Goal: Task Accomplishment & Management: Complete application form

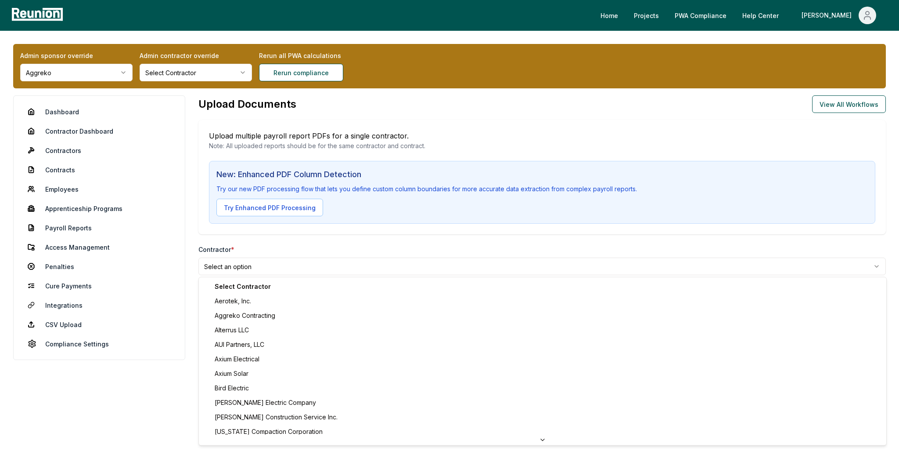
click at [252, 265] on html "**********" at bounding box center [449, 316] width 899 height 633
click at [249, 260] on html "**********" at bounding box center [449, 316] width 899 height 633
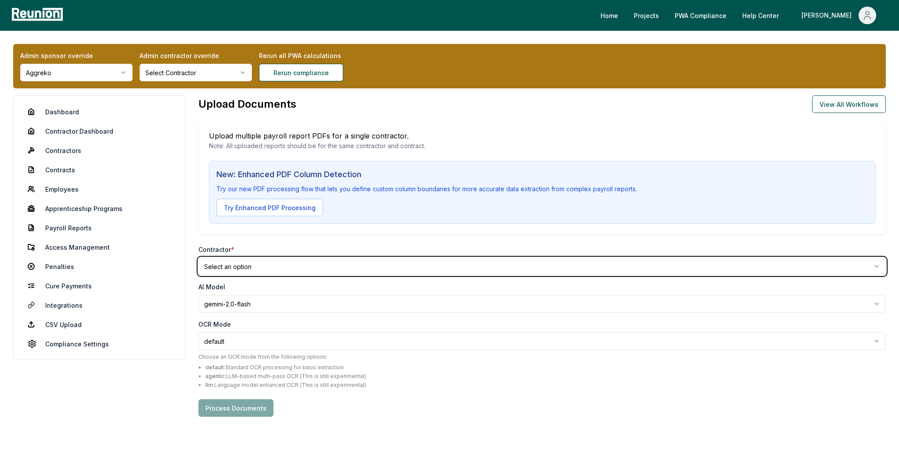
click at [282, 248] on html "**********" at bounding box center [449, 316] width 899 height 633
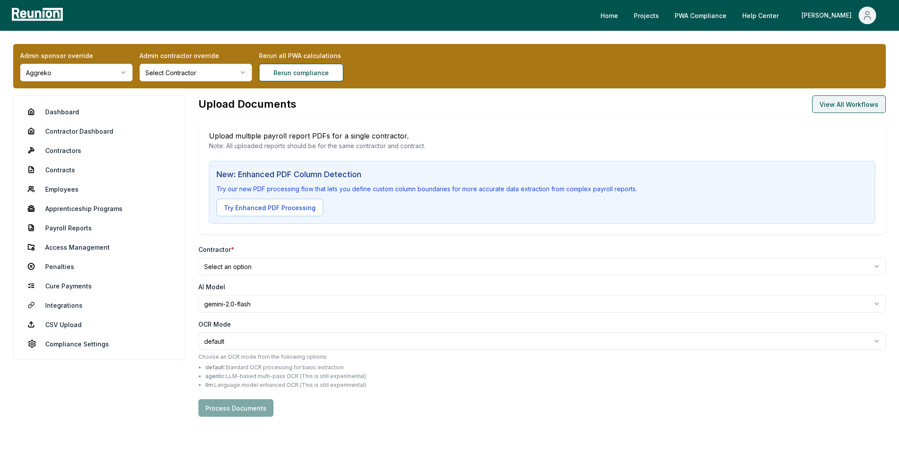
click at [856, 110] on button "View All Workflows" at bounding box center [850, 104] width 74 height 18
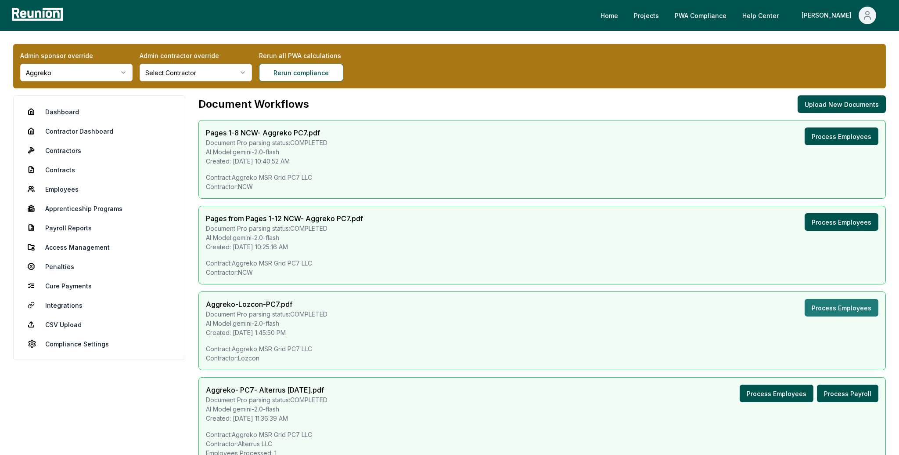
click at [829, 310] on button "Process Employees" at bounding box center [842, 308] width 74 height 18
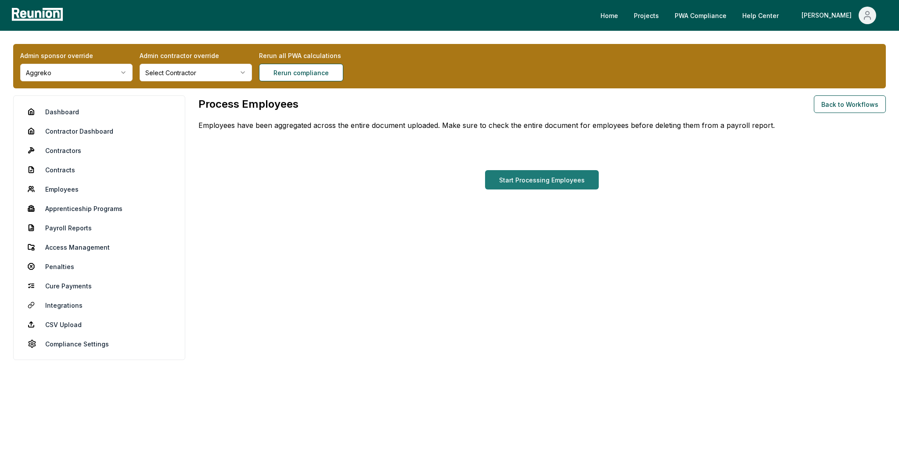
click at [556, 180] on button "Start Processing Employees" at bounding box center [542, 179] width 114 height 19
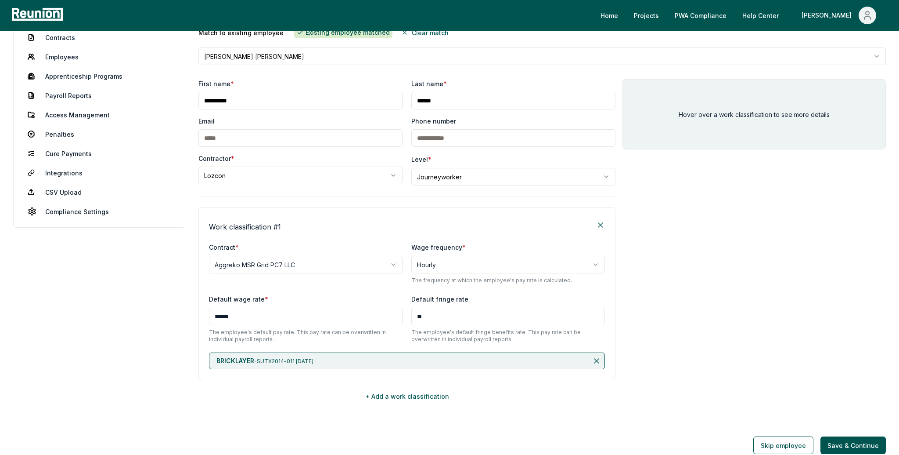
scroll to position [185, 0]
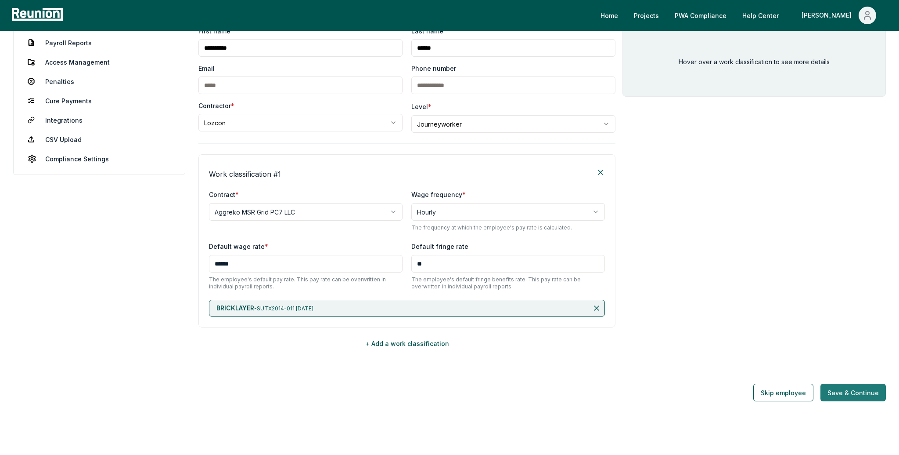
click at [857, 389] on button "Save & Continue" at bounding box center [853, 392] width 65 height 18
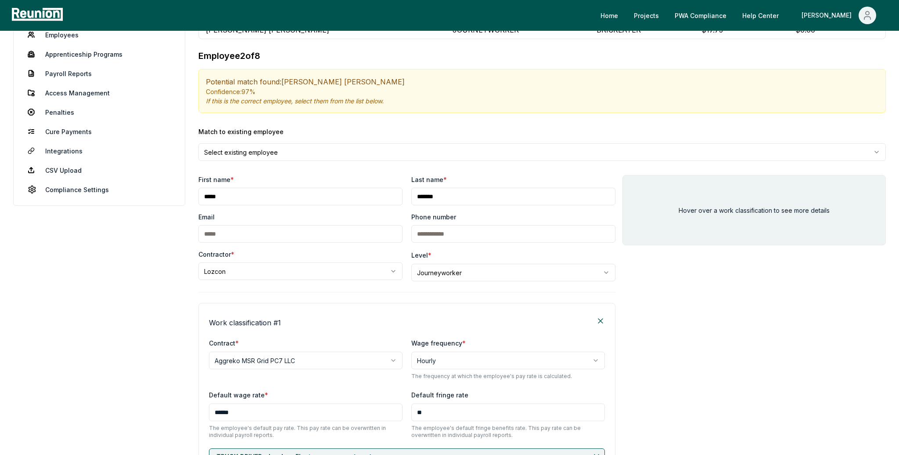
scroll to position [154, 0]
click at [448, 141] on div "Match to existing employee Select existing employee" at bounding box center [543, 144] width 688 height 34
click at [448, 145] on html "Please visit us on your desktop We're working on making our marketplace mobile-…" at bounding box center [449, 281] width 899 height 871
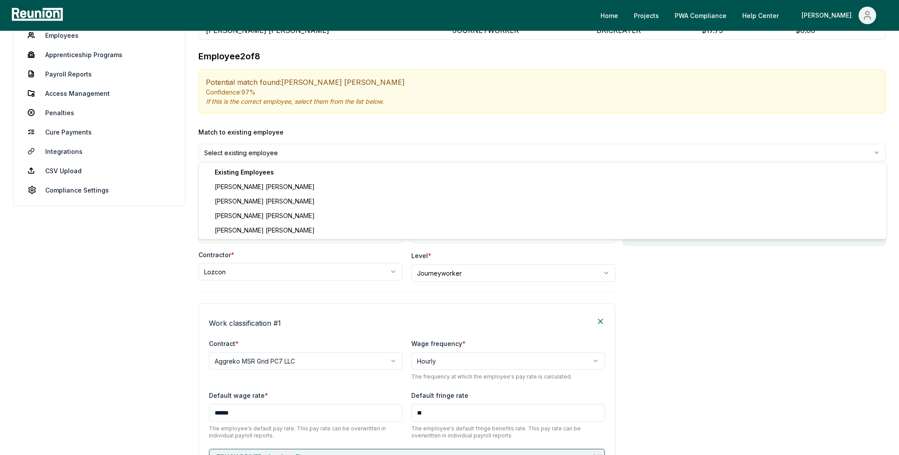
type input "******"
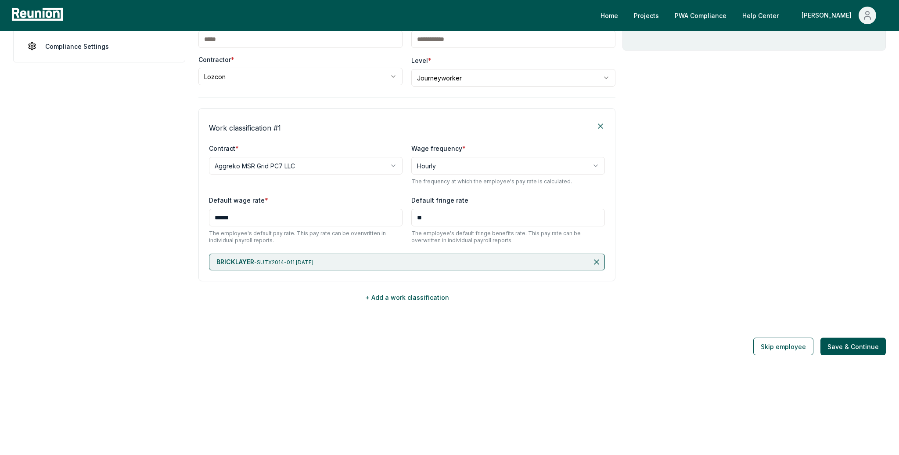
scroll to position [329, 0]
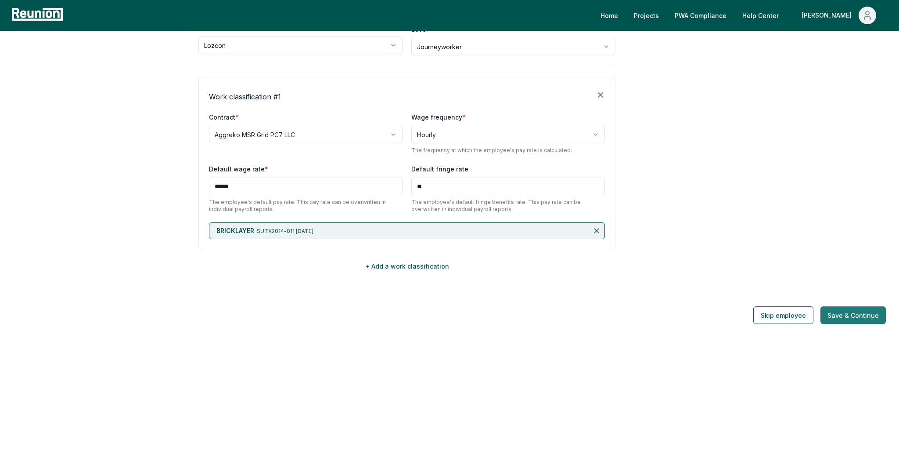
click at [856, 314] on button "Save & Continue" at bounding box center [853, 315] width 65 height 18
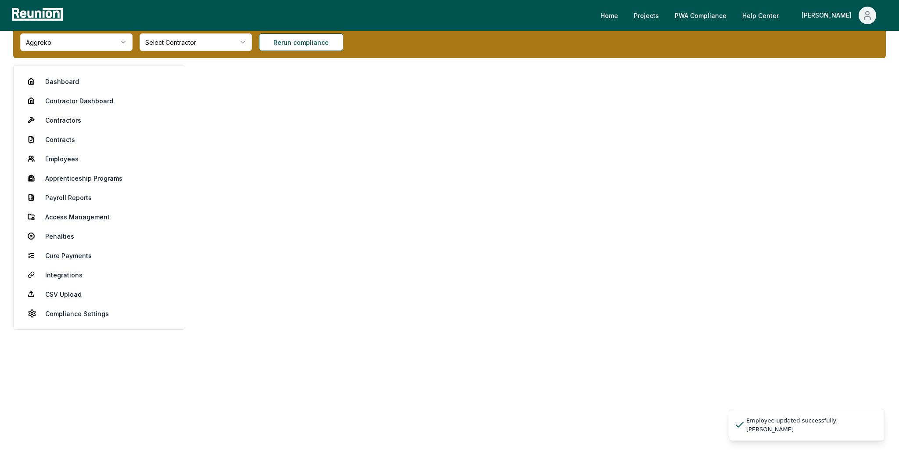
scroll to position [28, 0]
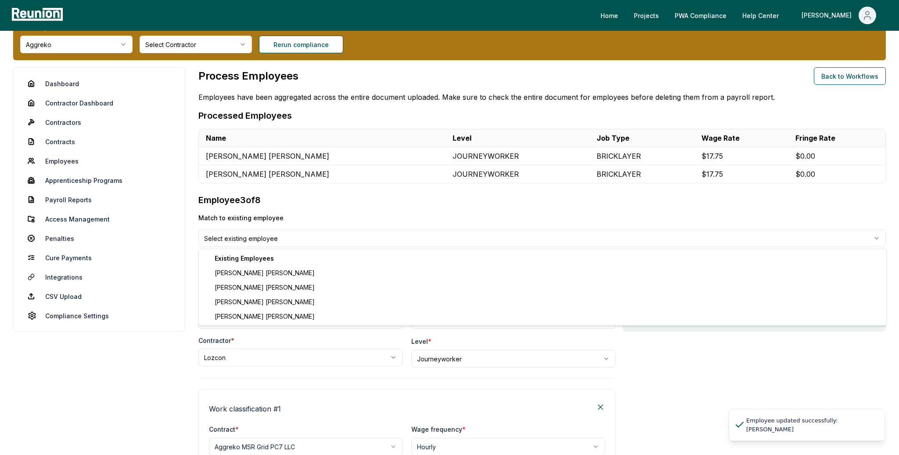
click at [425, 236] on html "Please visit us on your desktop We're working on making our marketplace mobile-…" at bounding box center [449, 374] width 899 height 805
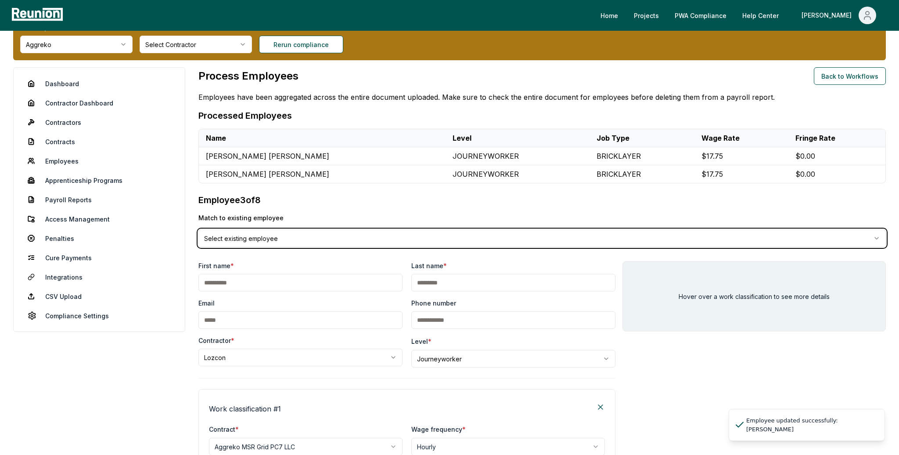
click at [425, 238] on html "Please visit us on your desktop We're working on making our marketplace mobile-…" at bounding box center [449, 374] width 899 height 805
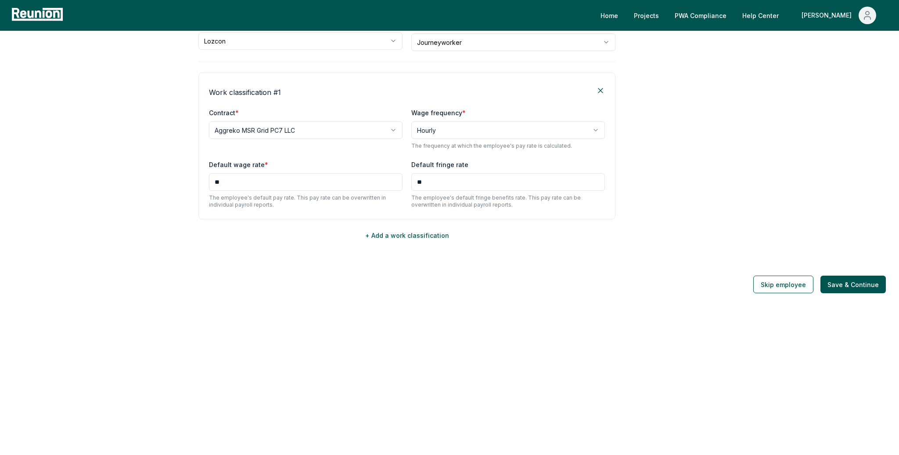
scroll to position [350, 0]
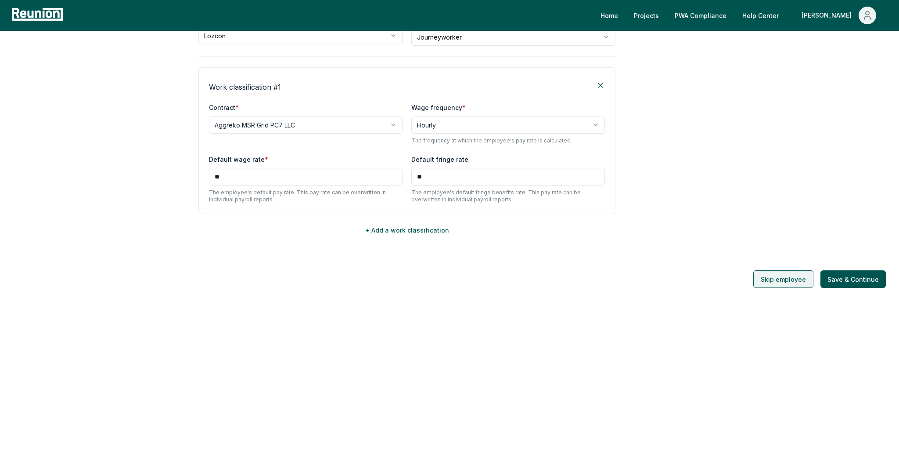
click at [780, 276] on button "Skip employee" at bounding box center [784, 279] width 60 height 18
type input "*******"
type input "******"
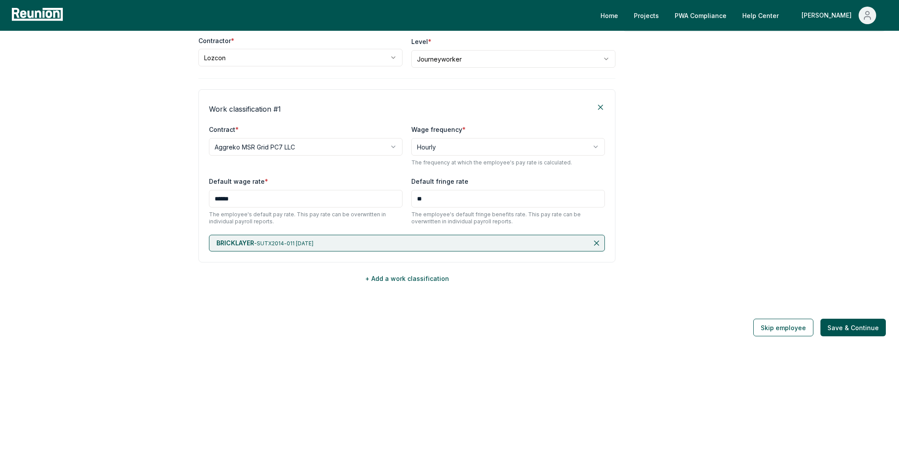
scroll to position [370, 0]
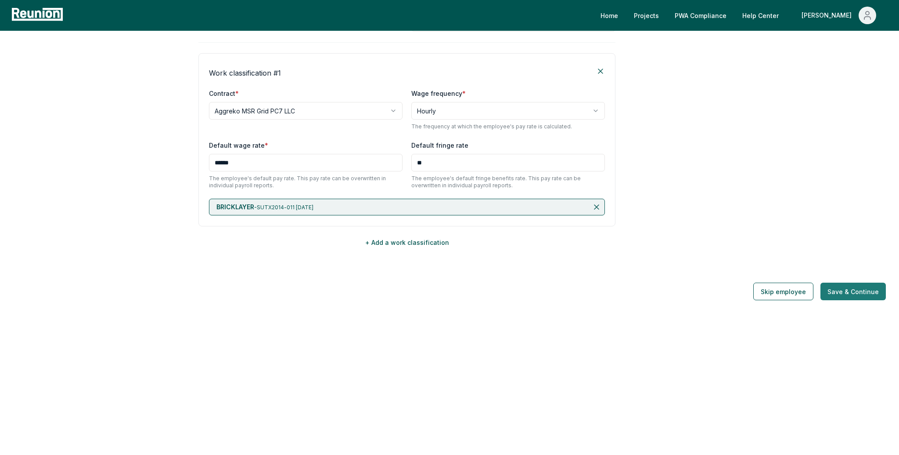
click at [859, 285] on button "Save & Continue" at bounding box center [853, 291] width 65 height 18
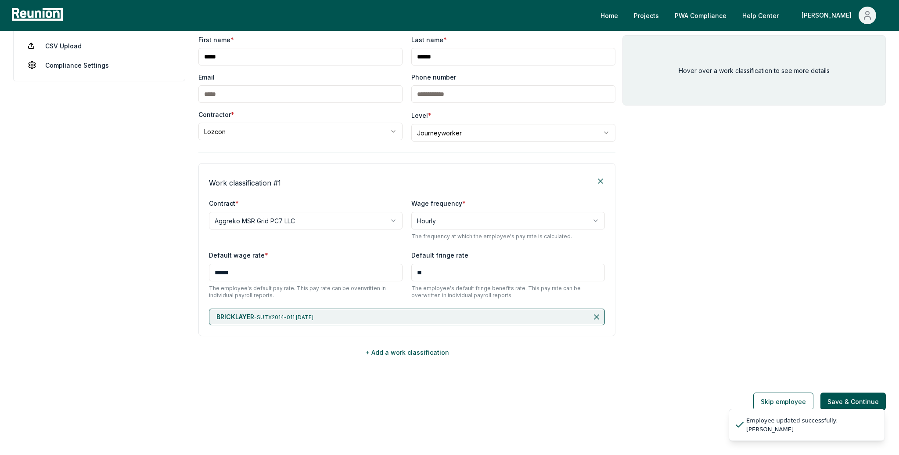
scroll to position [326, 0]
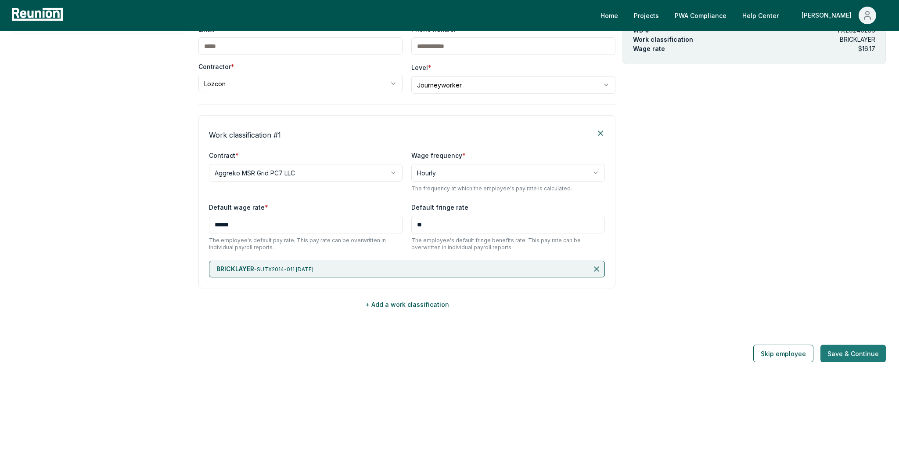
click at [866, 354] on button "Save & Continue" at bounding box center [853, 353] width 65 height 18
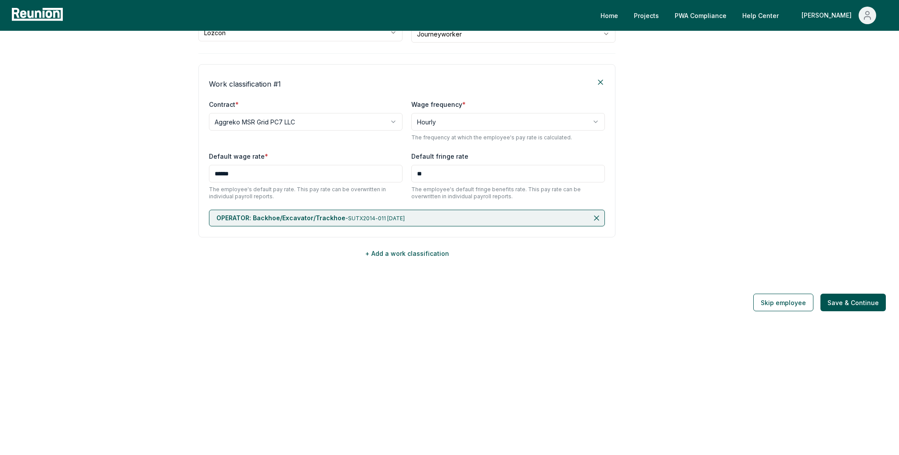
scroll to position [418, 0]
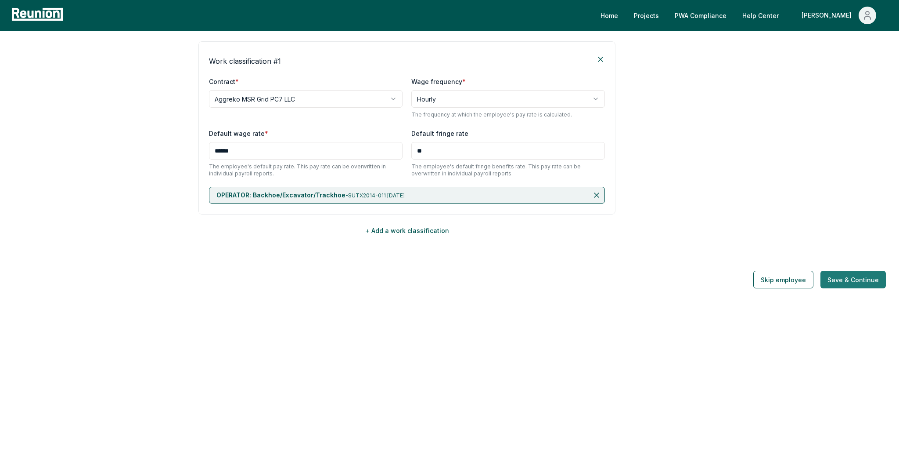
click at [842, 273] on button "Save & Continue" at bounding box center [853, 280] width 65 height 18
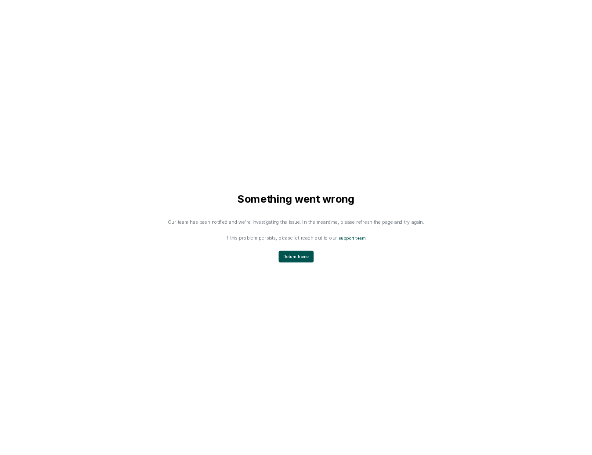
scroll to position [0, 0]
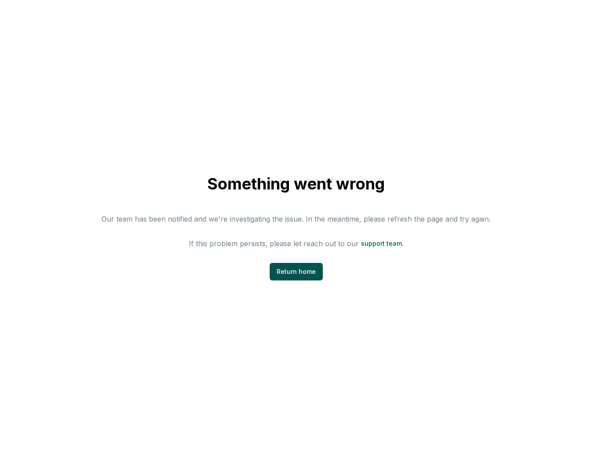
click at [507, 120] on div "Something went wrong Our team has been notified and we're investigating the iss…" at bounding box center [296, 227] width 592 height 455
click at [419, 132] on div "Something went wrong Our team has been notified and we're investigating the iss…" at bounding box center [296, 227] width 592 height 455
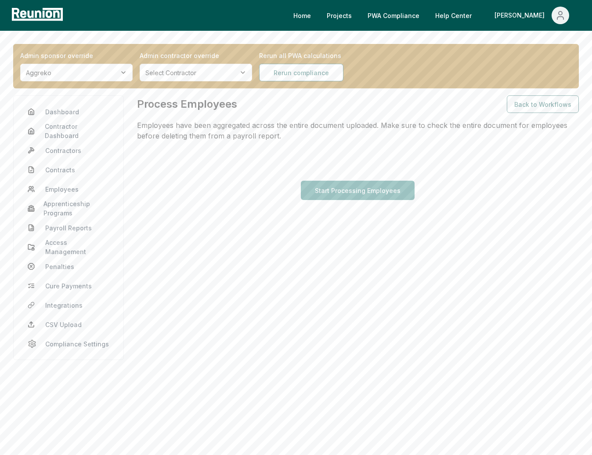
click at [393, 191] on button "Start Processing Employees" at bounding box center [358, 190] width 114 height 19
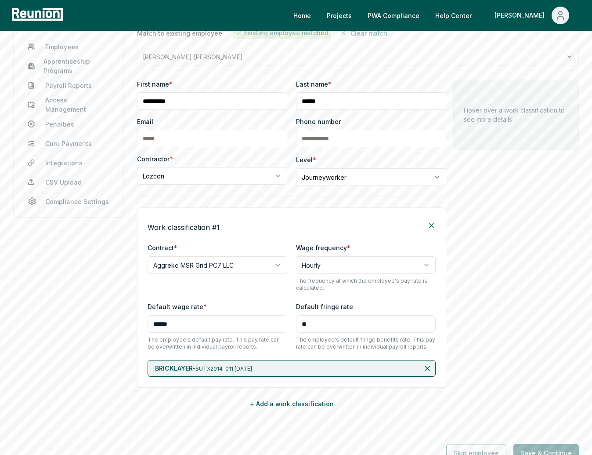
scroll to position [239, 0]
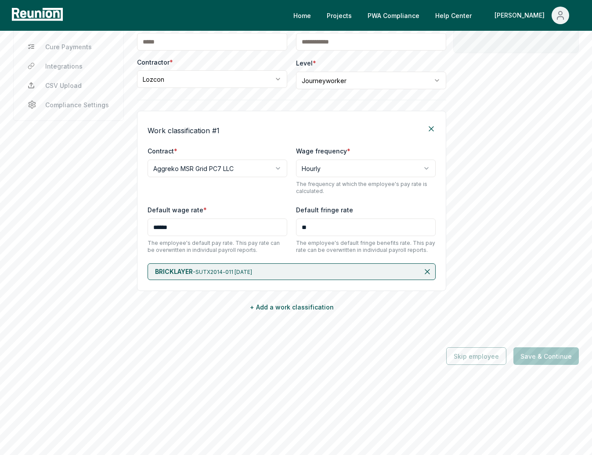
click at [551, 358] on button "Save & Continue" at bounding box center [545, 356] width 65 height 18
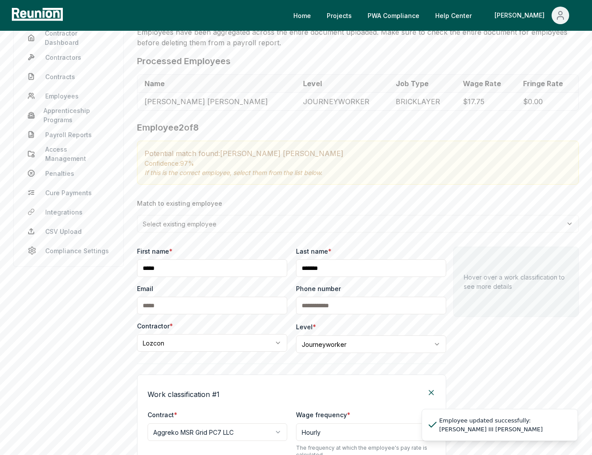
scroll to position [0, 0]
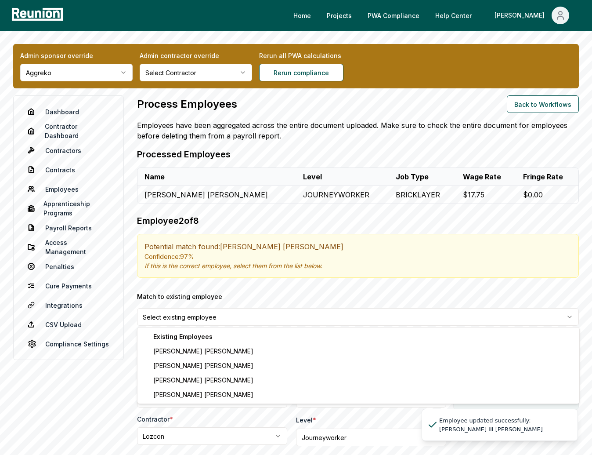
click at [253, 324] on html "Please visit us on your desktop We're working on making our marketplace mobile-…" at bounding box center [296, 444] width 592 height 889
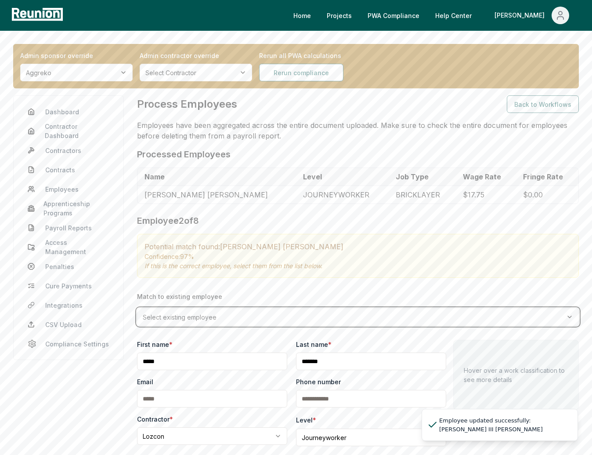
click at [277, 271] on html "Please visit us on your desktop We're working on making our marketplace mobile-…" at bounding box center [296, 444] width 592 height 889
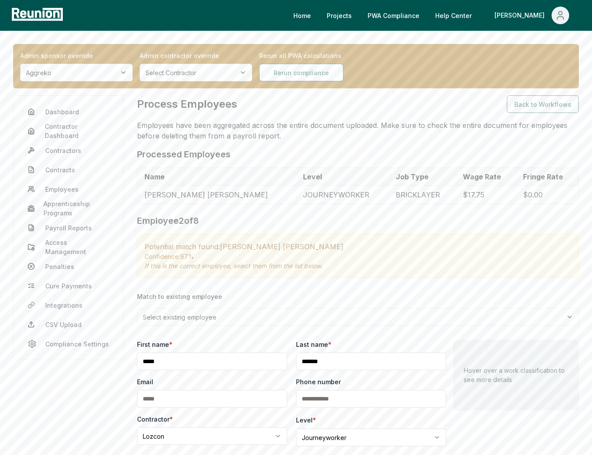
click at [259, 318] on html "Please visit us on your desktop We're working on making our marketplace mobile-…" at bounding box center [296, 444] width 592 height 889
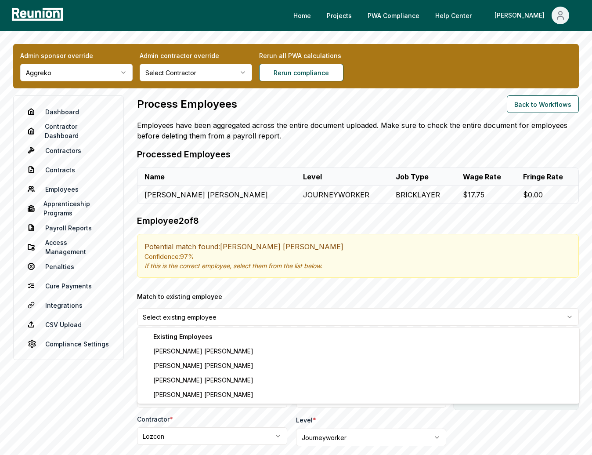
type input "******"
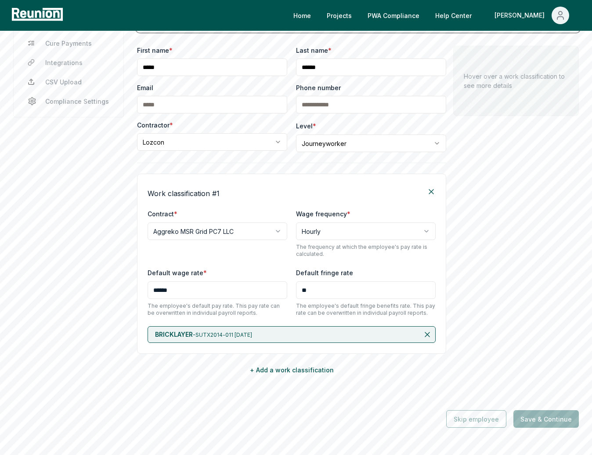
scroll to position [246, 0]
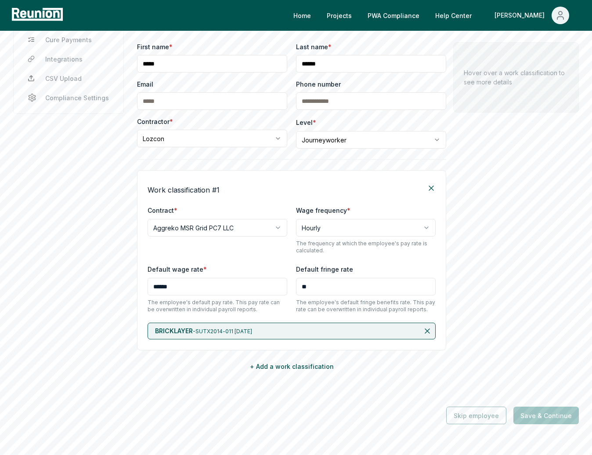
click at [532, 417] on button "Save & Continue" at bounding box center [545, 415] width 65 height 18
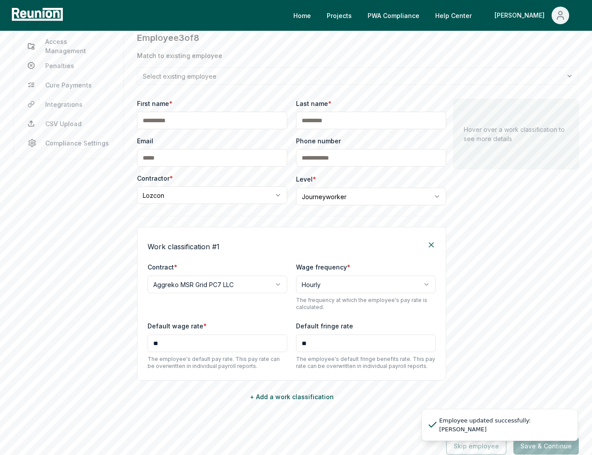
scroll to position [367, 0]
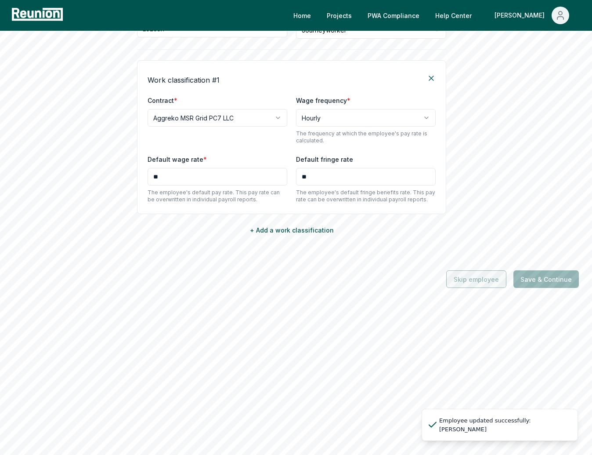
click at [493, 274] on button "Skip employee" at bounding box center [476, 279] width 60 height 18
type input "*******"
type input "******"
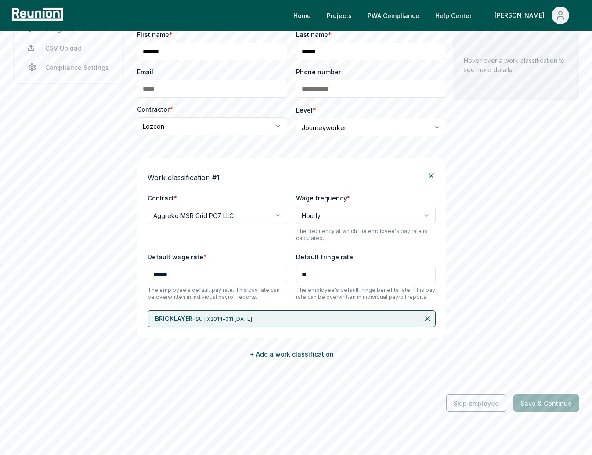
scroll to position [400, 0]
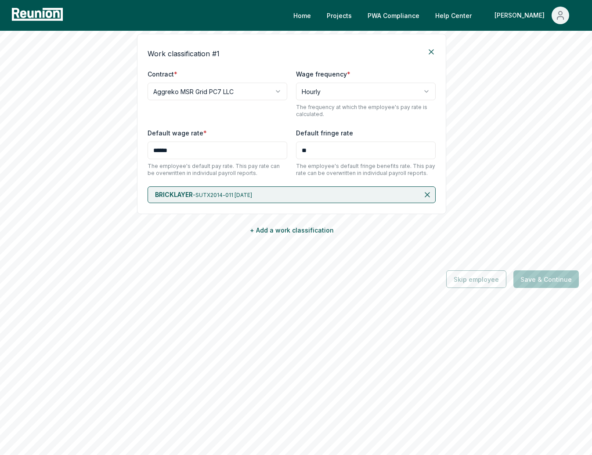
click at [546, 282] on button "Save & Continue" at bounding box center [545, 279] width 65 height 18
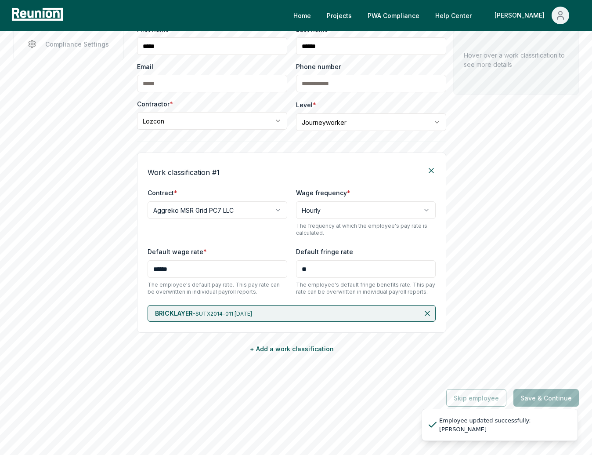
scroll to position [418, 0]
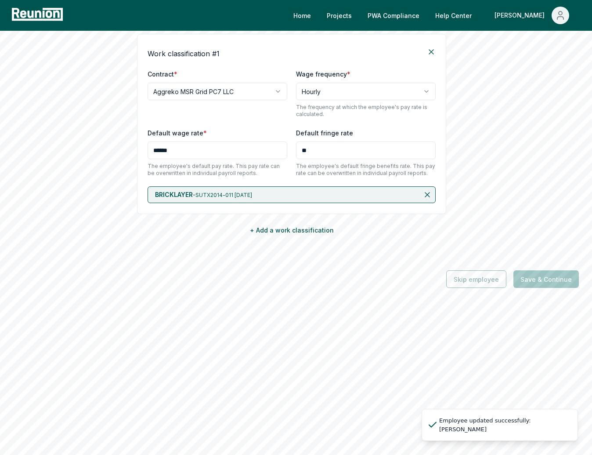
click at [559, 279] on button "Save & Continue" at bounding box center [545, 279] width 65 height 18
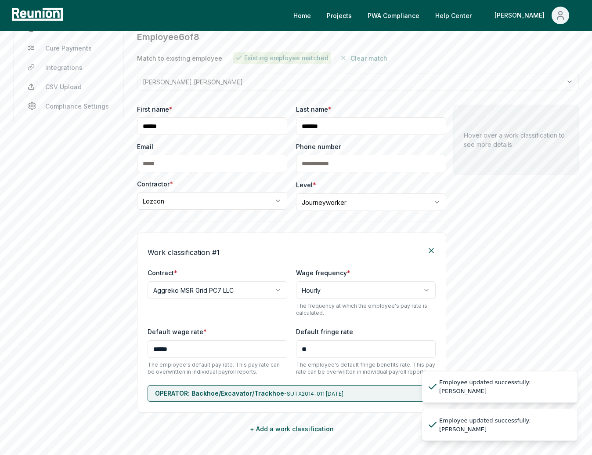
scroll to position [436, 0]
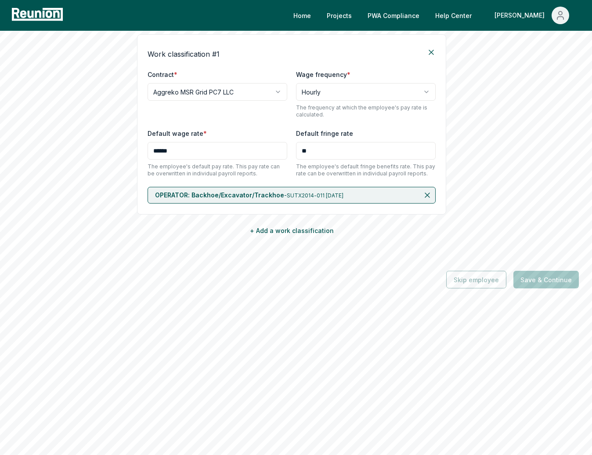
click at [535, 281] on button "Save & Continue" at bounding box center [545, 280] width 65 height 18
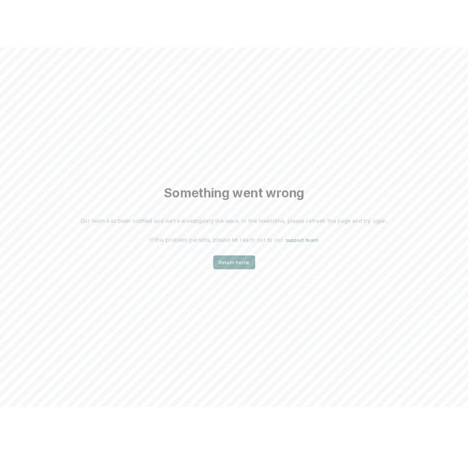
scroll to position [0, 0]
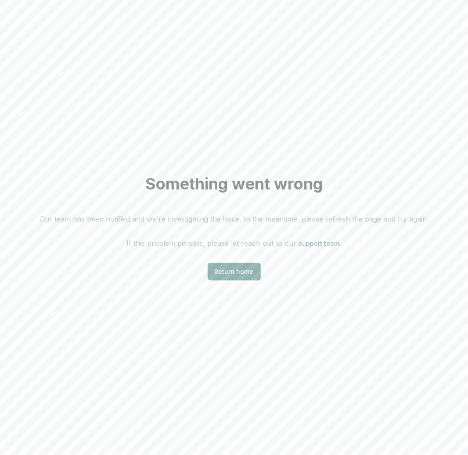
click at [329, 291] on div "Something went wrong Our team has been notified and we're investigating the iss…" at bounding box center [234, 227] width 468 height 455
click at [353, 163] on div "Something went wrong Our team has been notified and we're investigating the iss…" at bounding box center [234, 227] width 468 height 455
click at [407, 105] on div "Something went wrong Our team has been notified and we're investigating the iss…" at bounding box center [234, 227] width 468 height 455
click at [353, 237] on div "Something went wrong Our team has been notified and we're investigating the iss…" at bounding box center [234, 227] width 468 height 455
drag, startPoint x: 313, startPoint y: 14, endPoint x: 313, endPoint y: 10, distance: 4.8
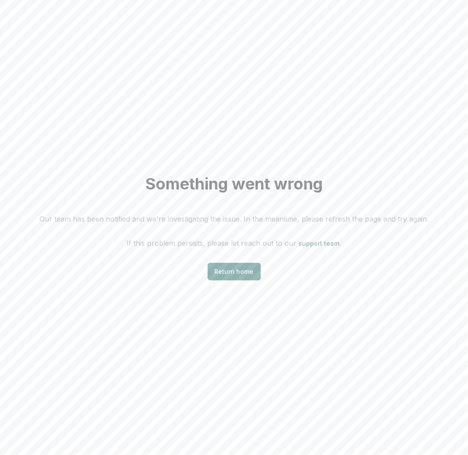
click at [313, 14] on div "Something went wrong Our team has been notified and we're investigating the iss…" at bounding box center [234, 227] width 468 height 455
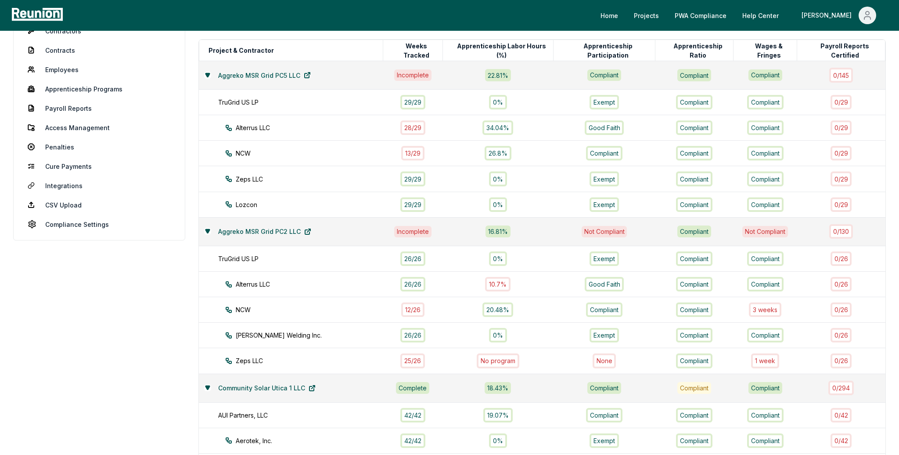
scroll to position [98, 0]
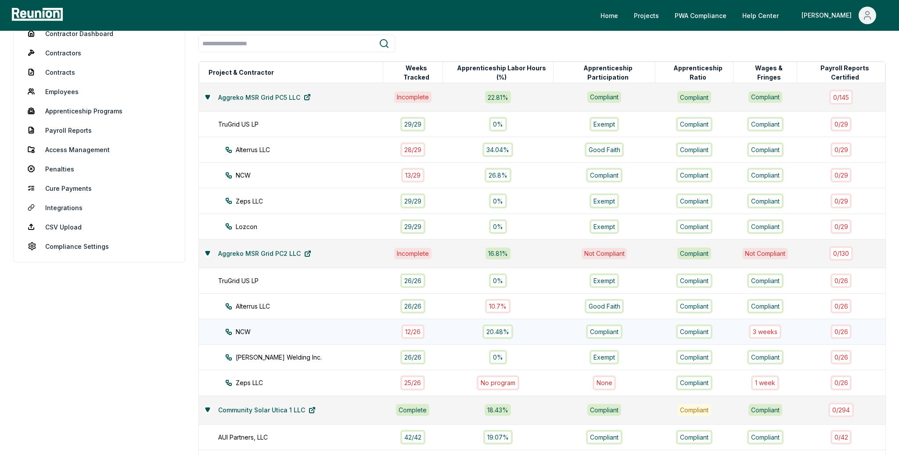
click at [320, 327] on div "NCW" at bounding box center [311, 331] width 173 height 9
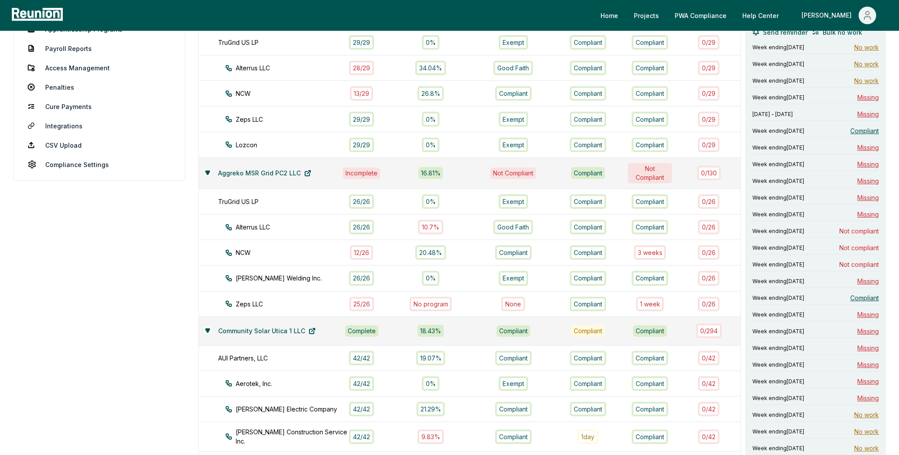
scroll to position [0, 0]
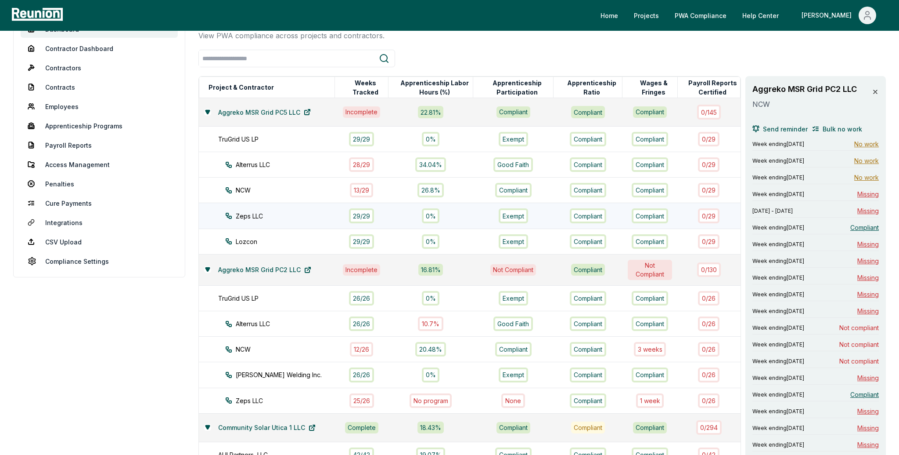
scroll to position [80, 0]
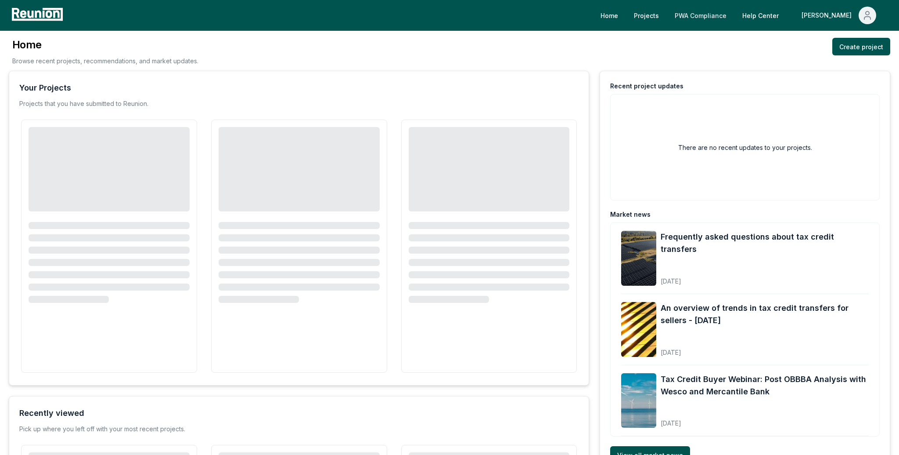
click at [732, 16] on link "PWA Compliance" at bounding box center [701, 16] width 66 height 18
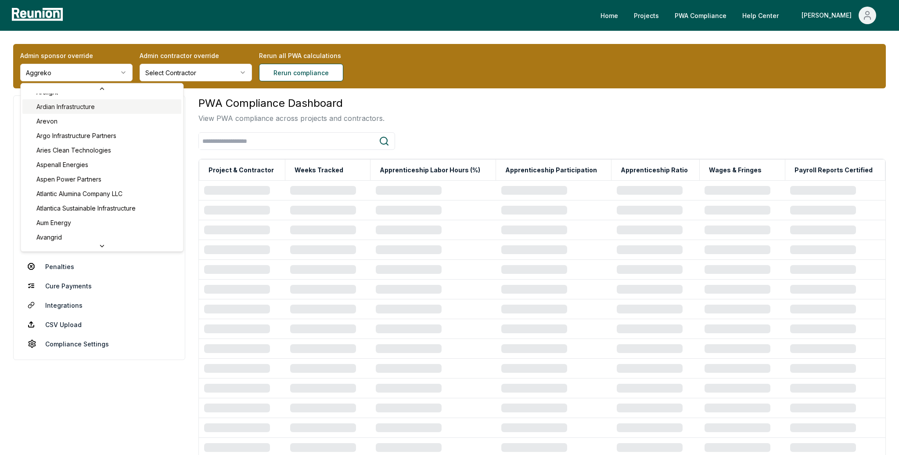
scroll to position [316, 0]
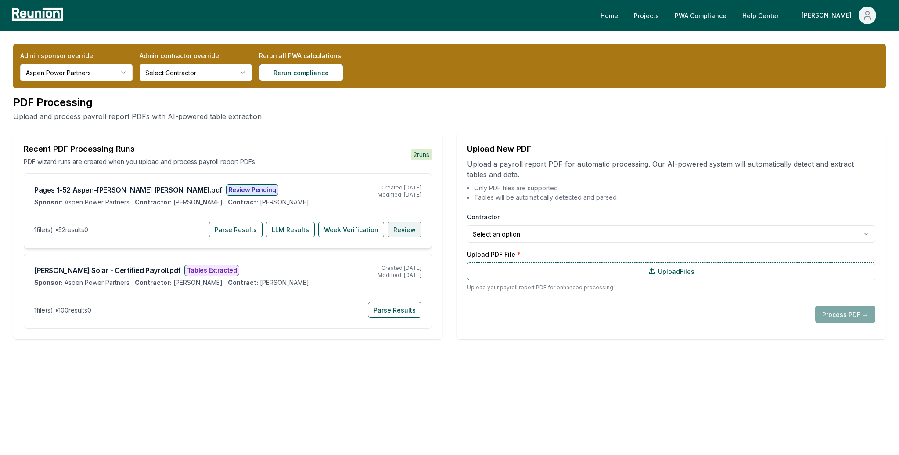
click at [409, 228] on button "Review" at bounding box center [405, 229] width 34 height 16
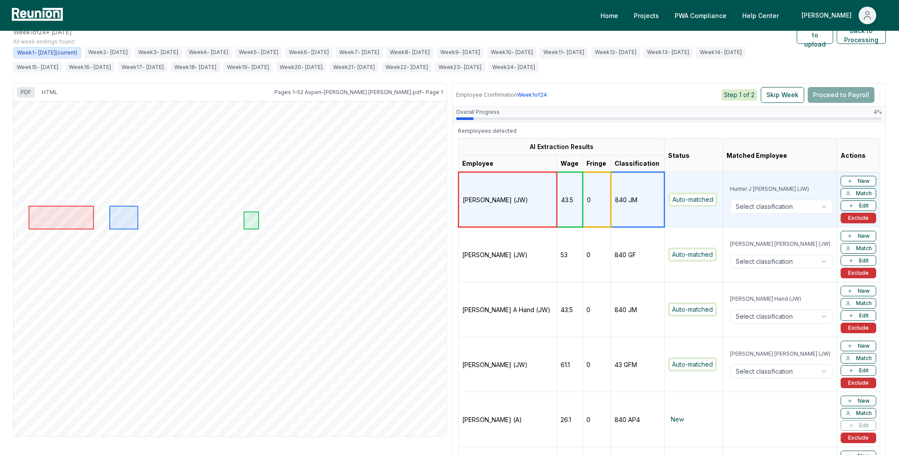
scroll to position [97, 0]
click at [588, 266] on td "0" at bounding box center [597, 255] width 28 height 55
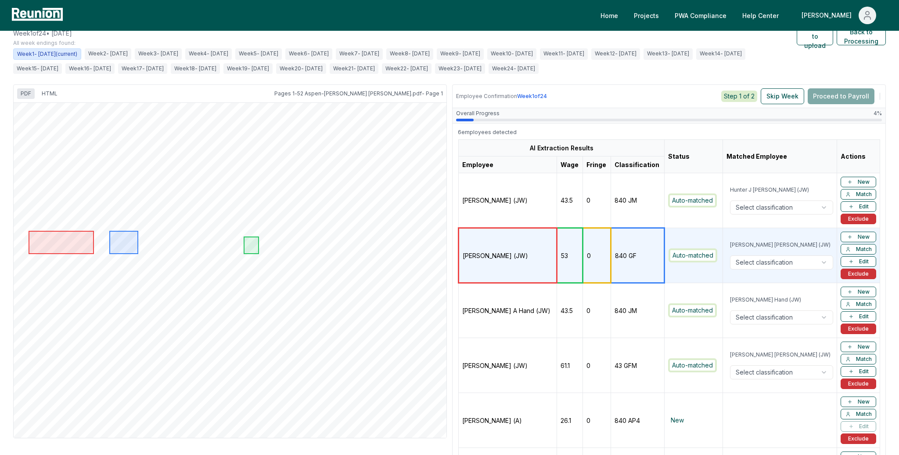
click at [567, 323] on td "43.5" at bounding box center [570, 310] width 26 height 55
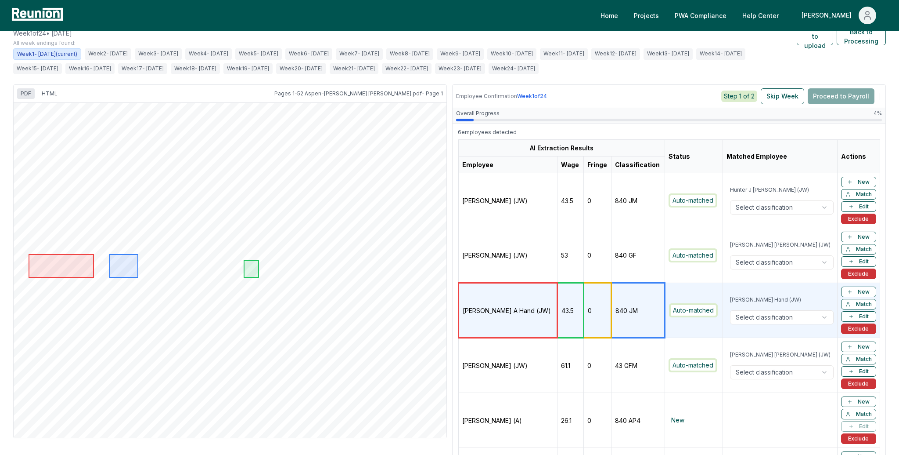
click at [584, 201] on td "0" at bounding box center [598, 200] width 28 height 55
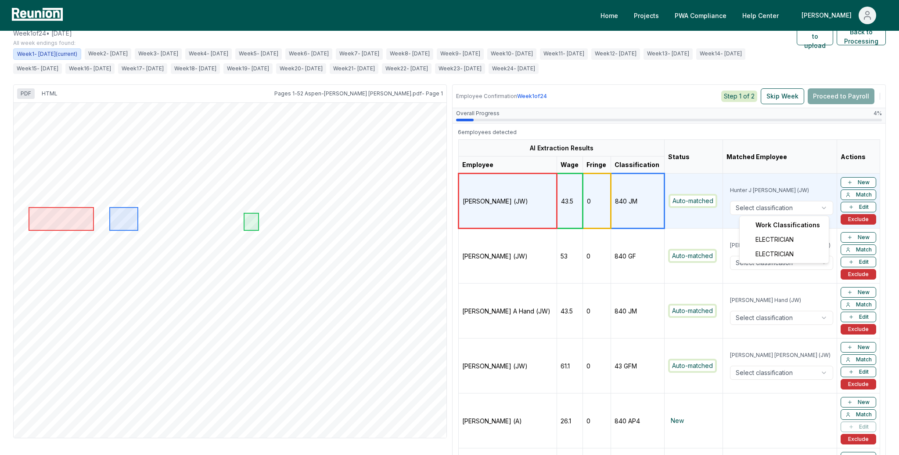
click at [760, 208] on html "Please visit us on your desktop We're working on making our marketplace mobile-…" at bounding box center [449, 251] width 899 height 696
click at [795, 184] on html "Please visit us on your desktop We're working on making our marketplace mobile-…" at bounding box center [449, 251] width 899 height 696
click at [867, 206] on button "Edit" at bounding box center [859, 207] width 36 height 11
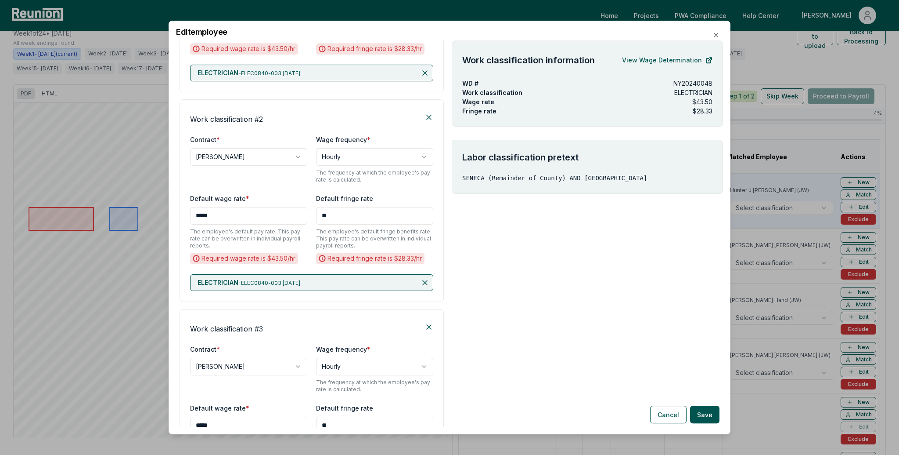
scroll to position [283, 0]
click at [430, 319] on div "Work classification # 3" at bounding box center [311, 325] width 243 height 14
click at [429, 325] on icon at bounding box center [429, 325] width 4 height 4
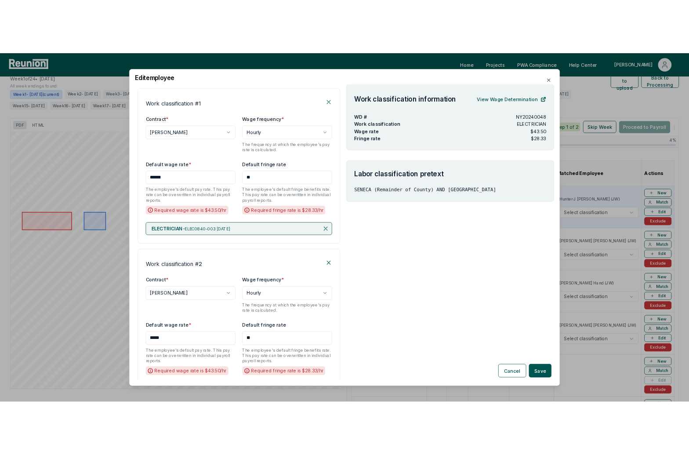
scroll to position [107, 0]
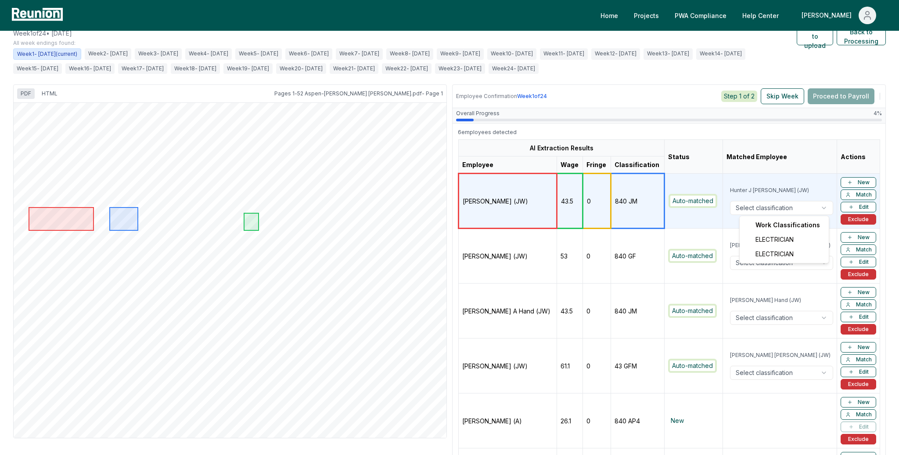
click at [768, 200] on html "Please visit us on your desktop We're working on making our marketplace mobile-…" at bounding box center [449, 251] width 899 height 696
click at [694, 191] on html "Please visit us on your desktop We're working on making our marketplace mobile-…" at bounding box center [449, 251] width 899 height 696
click at [778, 268] on html "Please visit us on your desktop We're working on making our marketplace mobile-…" at bounding box center [449, 251] width 899 height 696
click at [778, 267] on html "Please visit us on your desktop We're working on making our marketplace mobile-…" at bounding box center [449, 251] width 899 height 696
click at [789, 210] on html "Please visit us on your desktop We're working on making our marketplace mobile-…" at bounding box center [449, 251] width 899 height 696
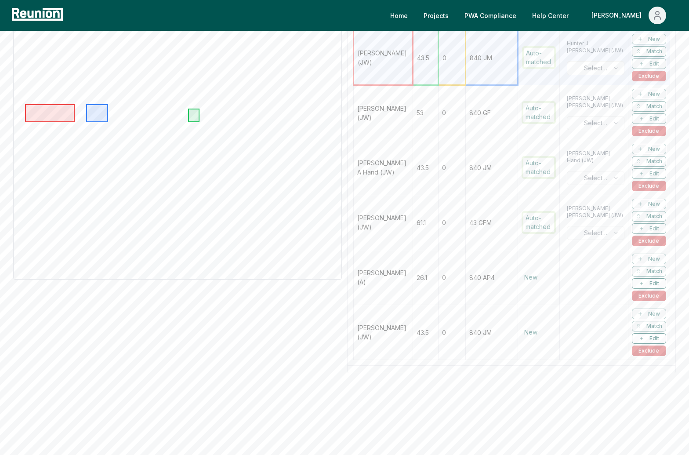
scroll to position [0, 0]
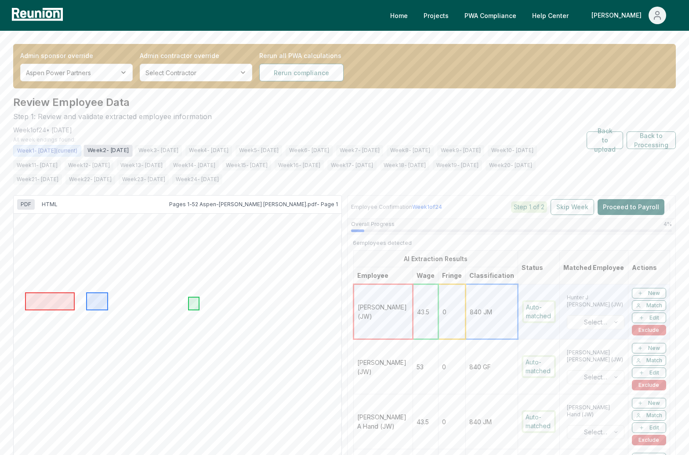
click at [122, 152] on span "Week 2 - [DATE]" at bounding box center [107, 150] width 49 height 12
click at [183, 155] on span "Week 3 - [DATE]" at bounding box center [158, 150] width 49 height 12
click at [278, 157] on div "Week 1 - [DATE] Week 2 - [DATE] Week 3 - [DATE] (current) Week 4 - [DATE] Week …" at bounding box center [299, 165] width 573 height 40
click at [401, 384] on td "[PERSON_NAME] (JW)" at bounding box center [383, 366] width 59 height 55
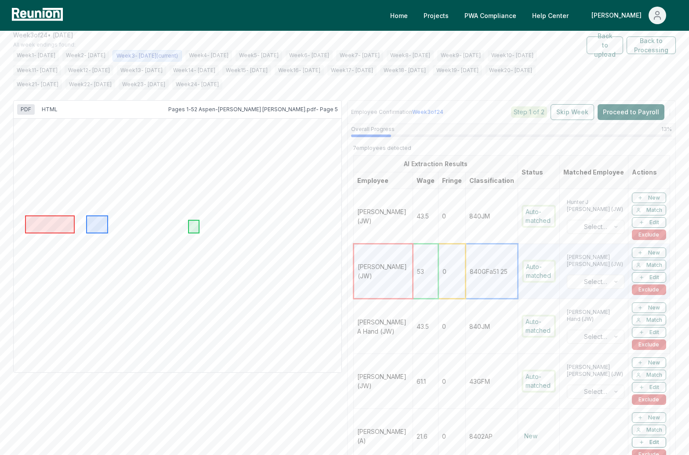
scroll to position [94, 0]
click at [438, 330] on td "0" at bounding box center [451, 326] width 27 height 55
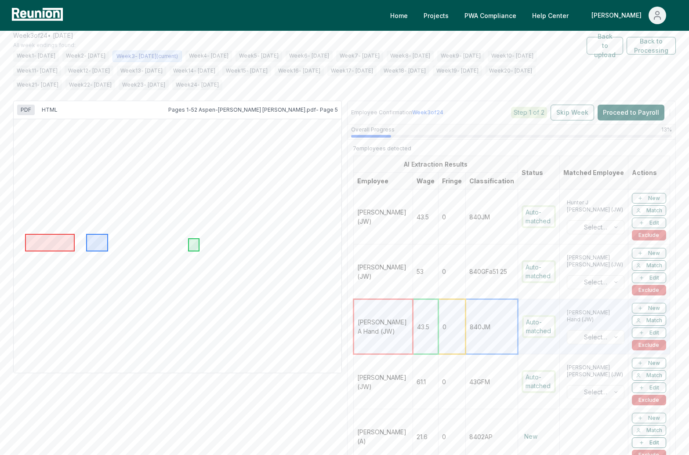
click at [425, 374] on td "61.1" at bounding box center [425, 381] width 25 height 55
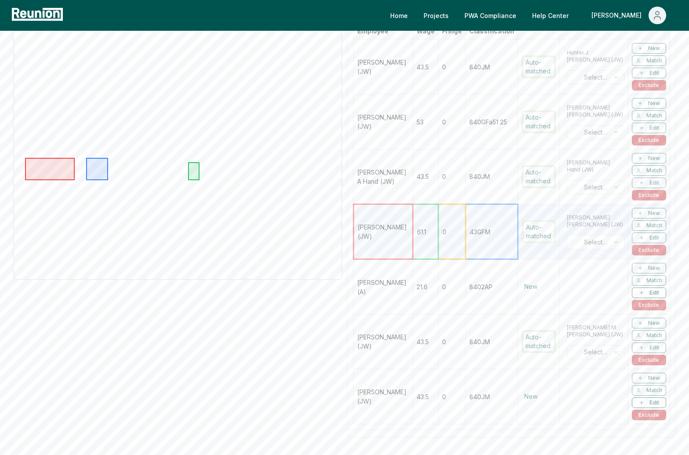
scroll to position [246, 0]
click at [441, 287] on td "0" at bounding box center [451, 284] width 27 height 55
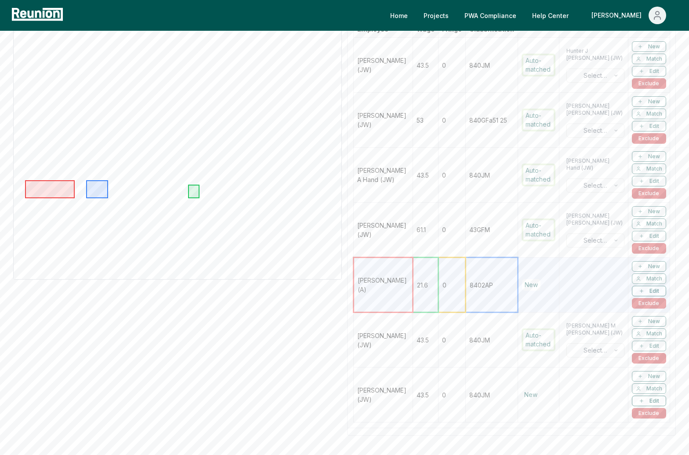
click at [442, 335] on td "0" at bounding box center [451, 339] width 27 height 55
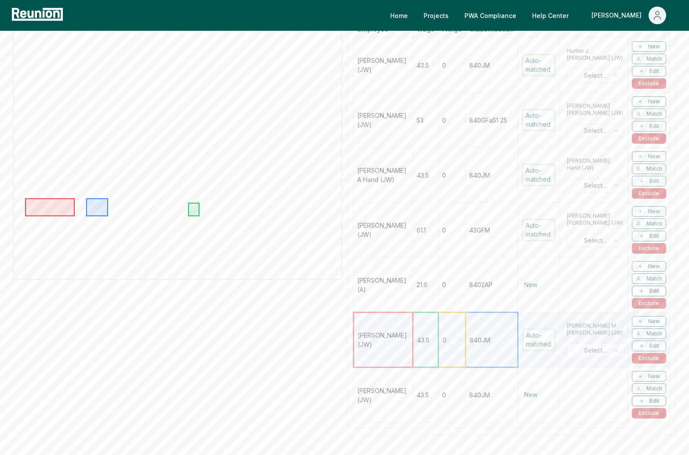
click at [597, 340] on html "Please visit us on your desktop We're working on making our marketplace mobile-…" at bounding box center [344, 136] width 689 height 765
click at [597, 344] on html "Please visit us on your desktop We're working on making our marketplace mobile-…" at bounding box center [344, 136] width 689 height 765
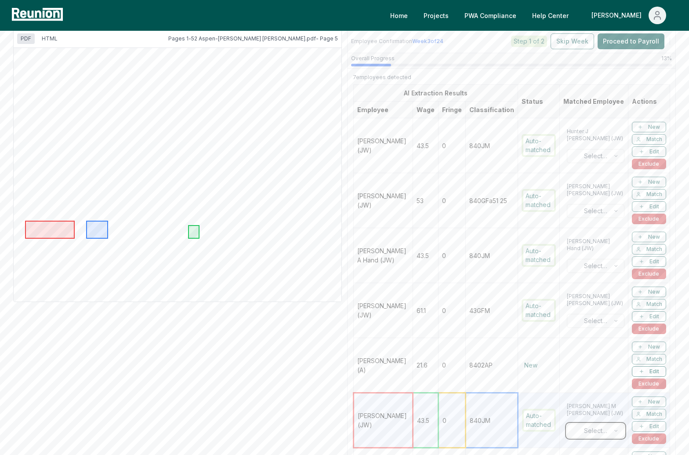
scroll to position [0, 0]
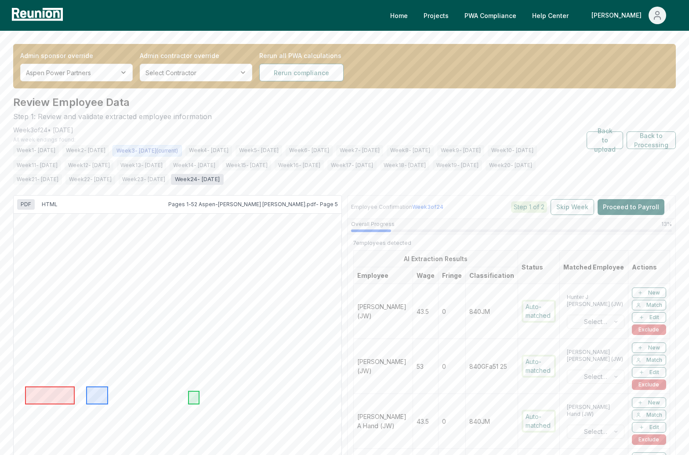
click at [224, 179] on span "Week 24 - [DATE]" at bounding box center [197, 178] width 53 height 11
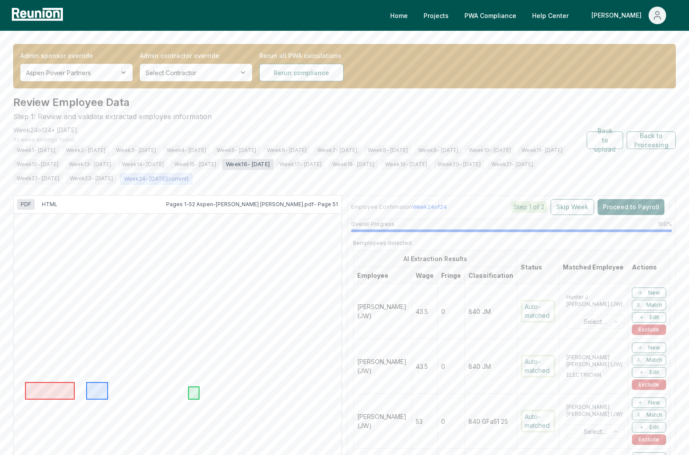
click at [274, 166] on span "Week 16 - [DATE]" at bounding box center [248, 164] width 52 height 11
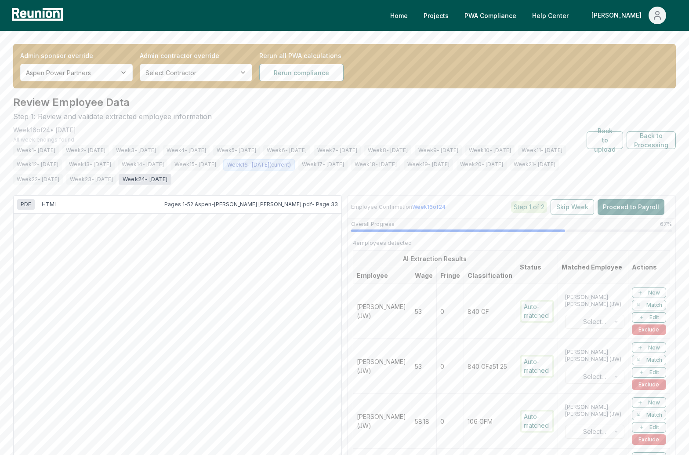
click at [171, 174] on span "Week 24 - [DATE]" at bounding box center [145, 178] width 53 height 11
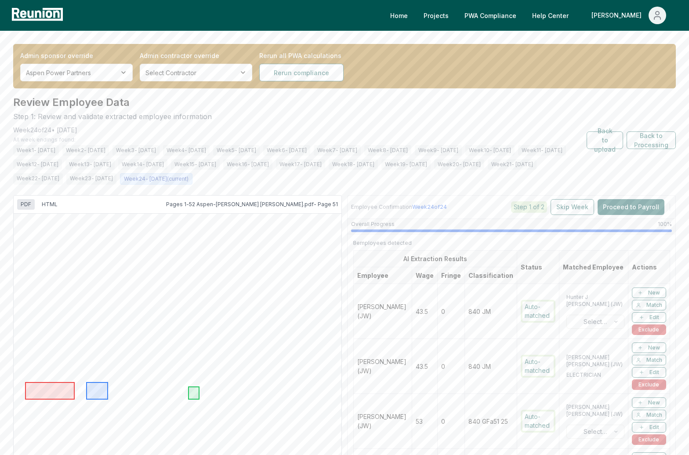
click at [419, 293] on td "43.5" at bounding box center [424, 311] width 25 height 55
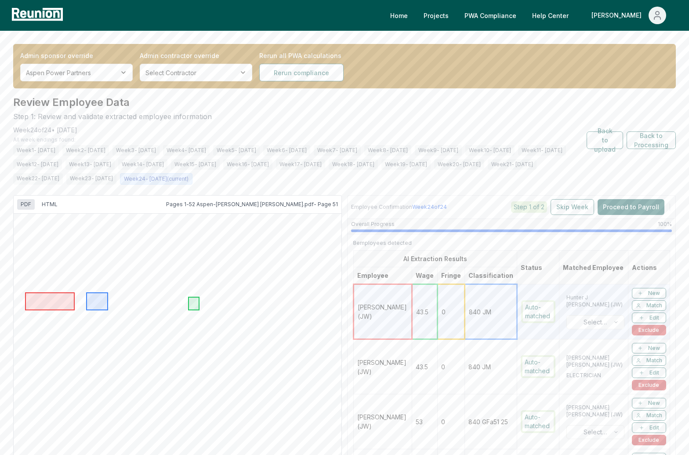
click at [412, 339] on td "43.5" at bounding box center [424, 366] width 25 height 55
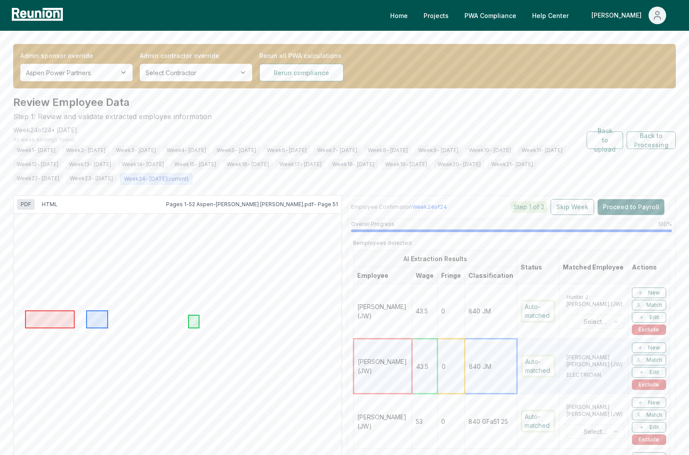
click at [393, 433] on td "[PERSON_NAME] (JW)" at bounding box center [383, 421] width 58 height 55
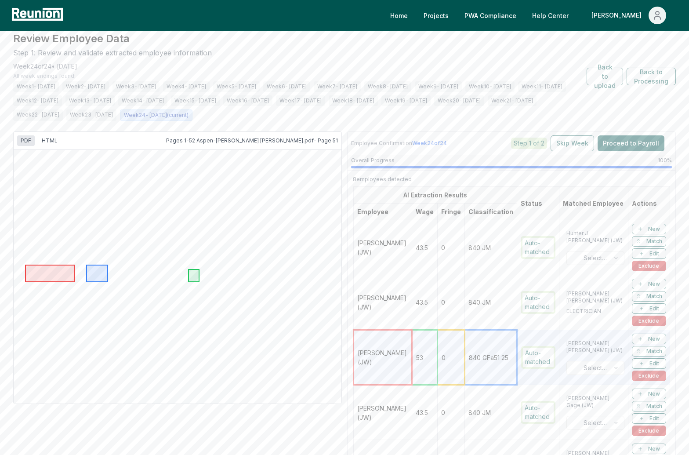
click at [412, 406] on td "43.5" at bounding box center [424, 412] width 25 height 55
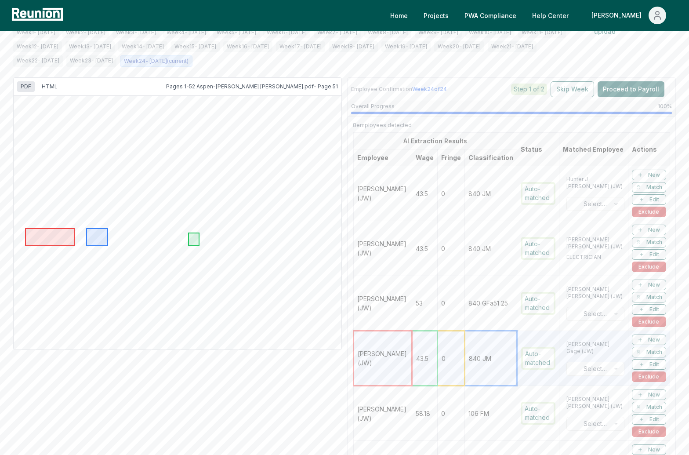
click at [406, 409] on tr "[PERSON_NAME] (JW) 58.18 0 106 FM Auto-matched [PERSON_NAME] (JW) Select classi…" at bounding box center [512, 413] width 316 height 55
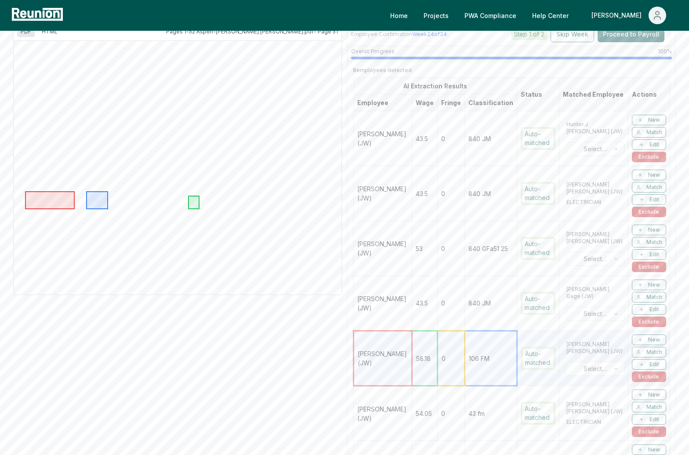
click at [412, 404] on td "54.05" at bounding box center [424, 413] width 25 height 55
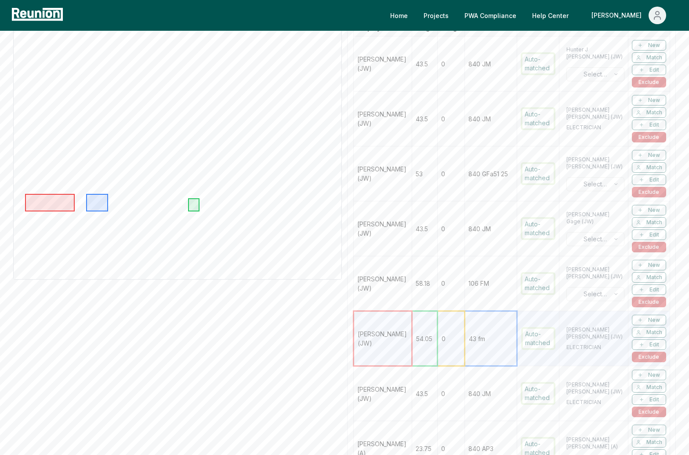
click at [414, 388] on td "43.5" at bounding box center [424, 393] width 25 height 55
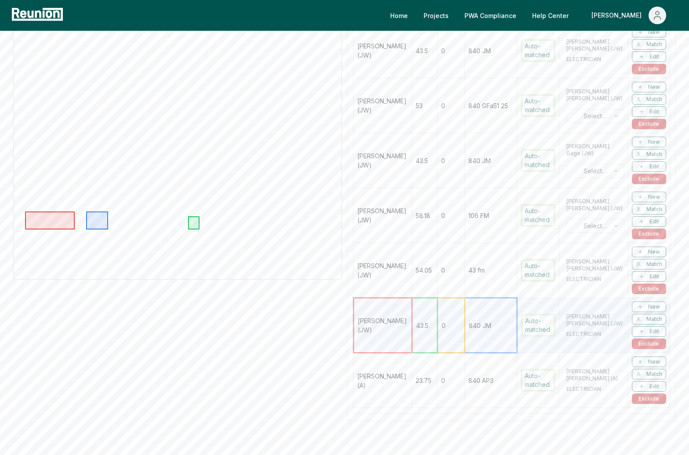
scroll to position [318, 0]
click at [417, 368] on td "23.75" at bounding box center [424, 377] width 25 height 55
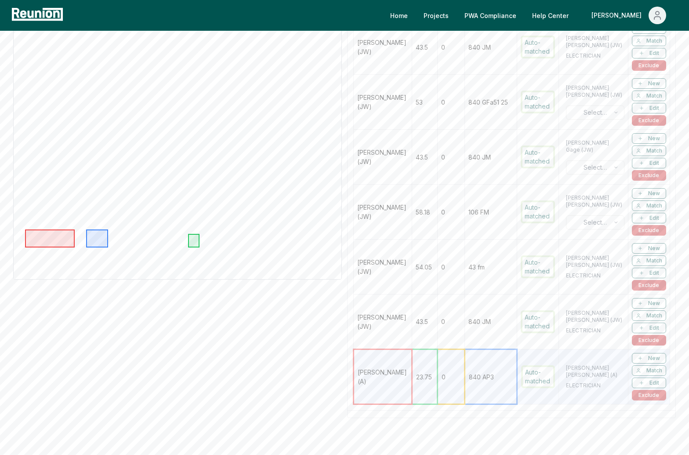
scroll to position [318, 0]
click at [401, 317] on td "[PERSON_NAME] (JW)" at bounding box center [383, 322] width 58 height 55
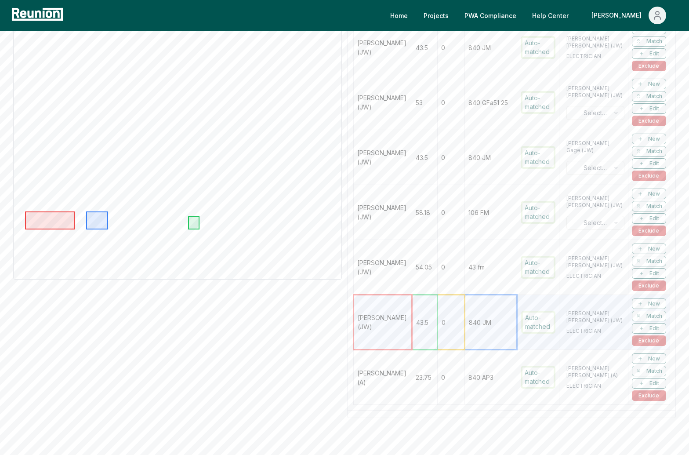
click at [405, 261] on td "[PERSON_NAME] (JW)" at bounding box center [383, 267] width 58 height 55
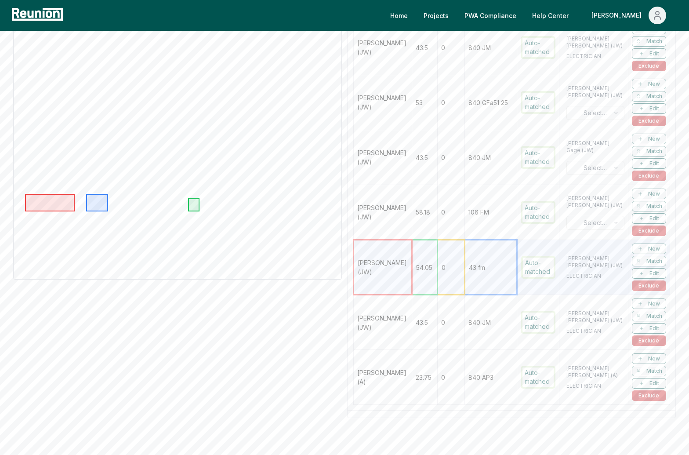
click at [405, 229] on td "[PERSON_NAME] (JW)" at bounding box center [383, 212] width 58 height 55
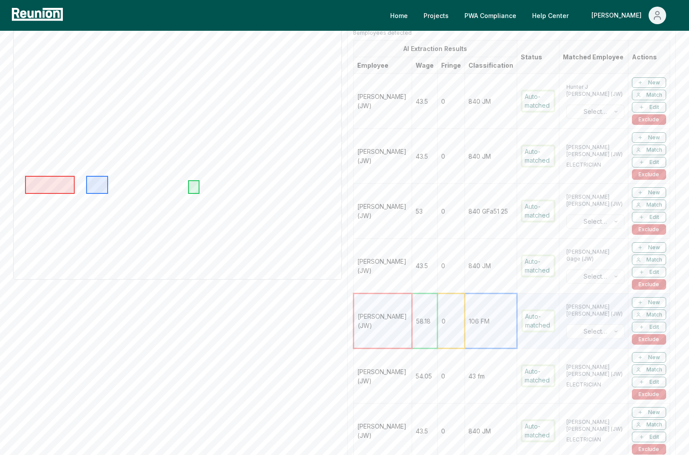
scroll to position [169, 0]
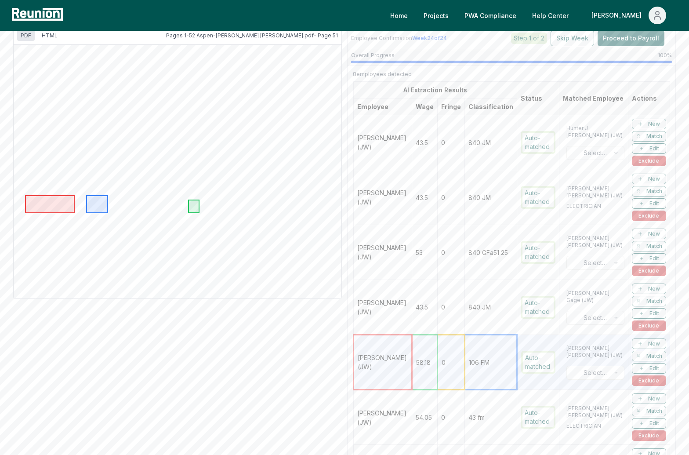
click at [405, 178] on td "[PERSON_NAME] (JW)" at bounding box center [383, 197] width 58 height 55
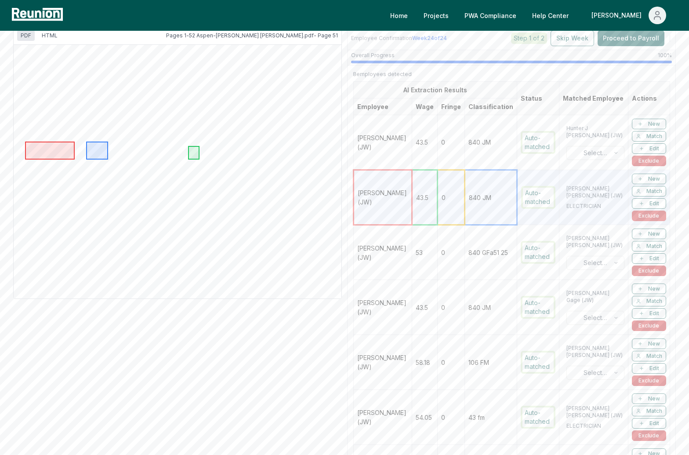
click at [405, 138] on td "[PERSON_NAME] (JW)" at bounding box center [383, 142] width 58 height 55
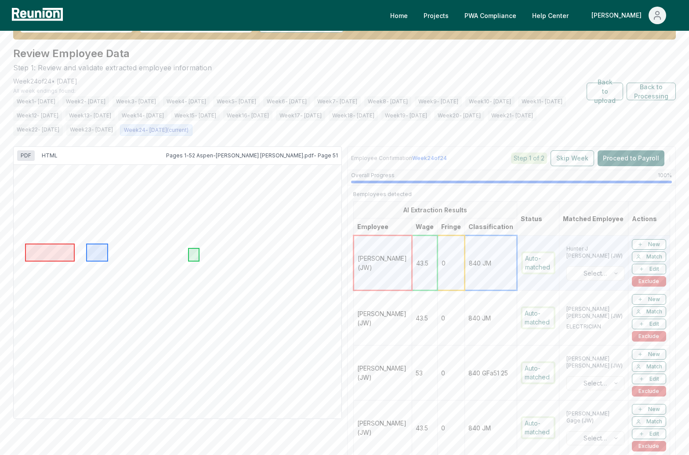
scroll to position [37, 0]
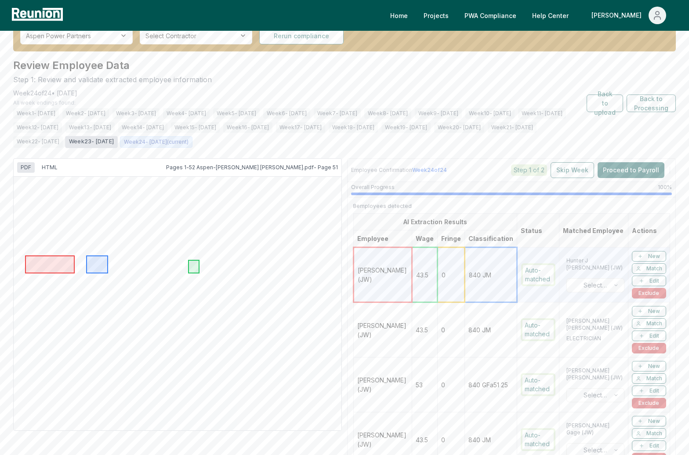
click at [118, 146] on span "Week 23 - [DATE]" at bounding box center [91, 142] width 53 height 12
click at [64, 139] on span "Week 22 - [DATE]" at bounding box center [38, 142] width 52 height 12
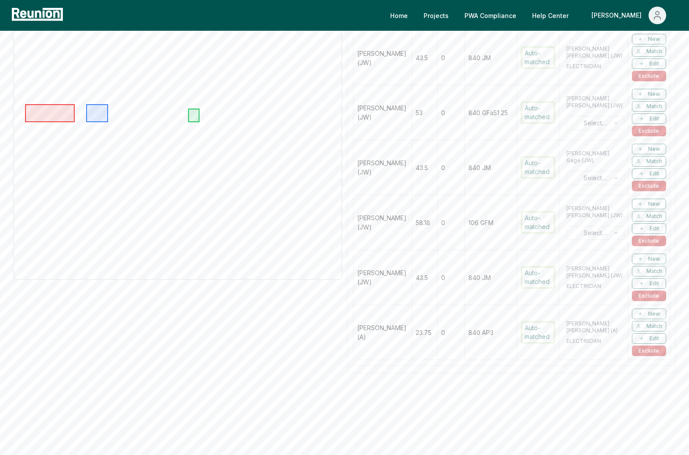
click at [382, 323] on td "[PERSON_NAME] (A)" at bounding box center [383, 332] width 58 height 55
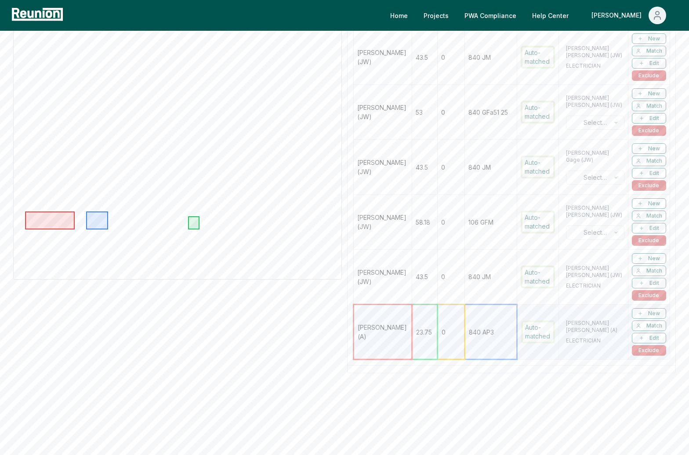
click at [392, 282] on td "[PERSON_NAME] (JW)" at bounding box center [383, 276] width 58 height 55
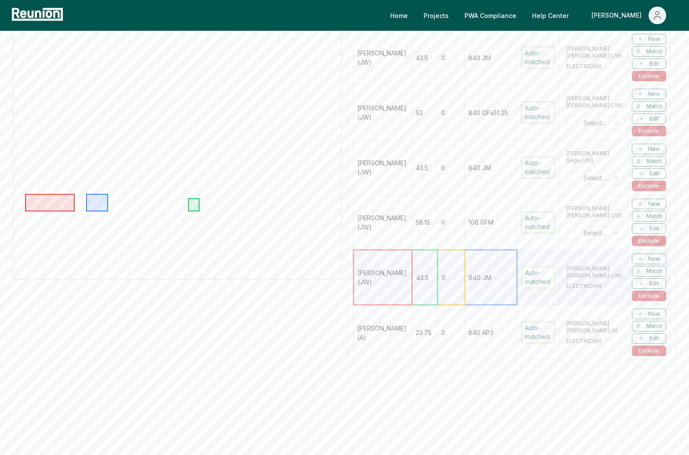
click at [386, 229] on td "[PERSON_NAME] (JW)" at bounding box center [383, 222] width 58 height 55
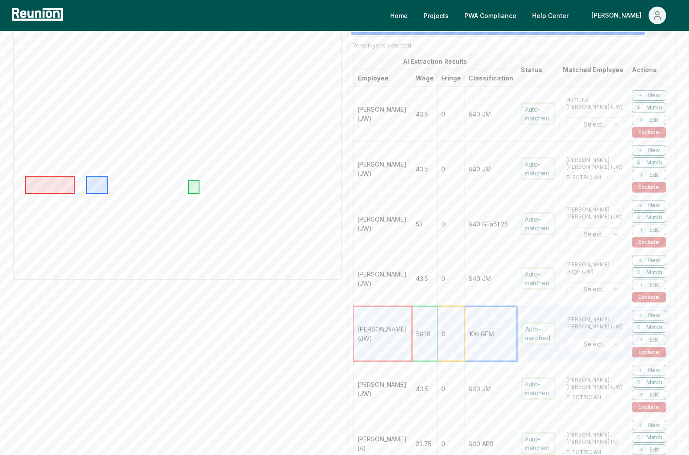
scroll to position [188, 0]
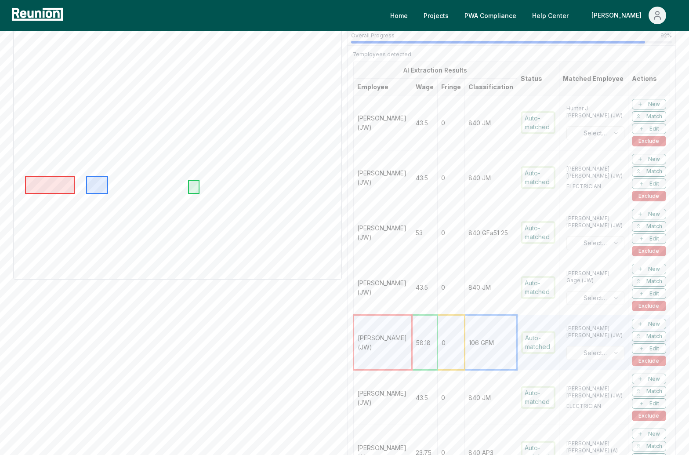
click at [401, 283] on td "[PERSON_NAME] (JW)" at bounding box center [383, 287] width 58 height 55
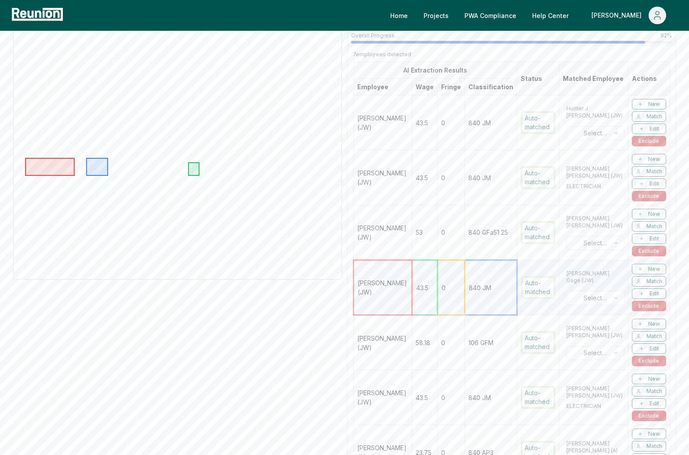
click at [395, 234] on td "[PERSON_NAME] (JW)" at bounding box center [383, 232] width 58 height 55
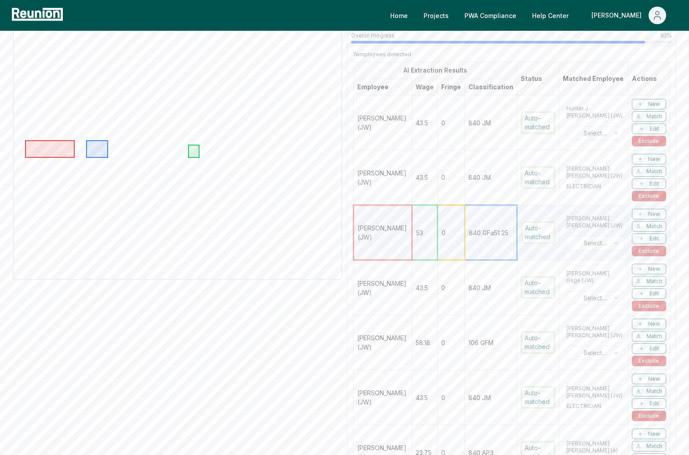
click at [386, 170] on td "[PERSON_NAME] (JW)" at bounding box center [383, 177] width 58 height 55
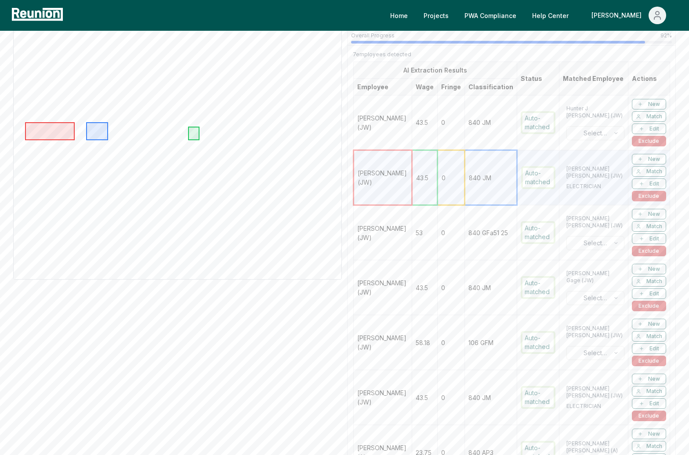
click at [400, 114] on td "[PERSON_NAME] (JW)" at bounding box center [383, 122] width 58 height 55
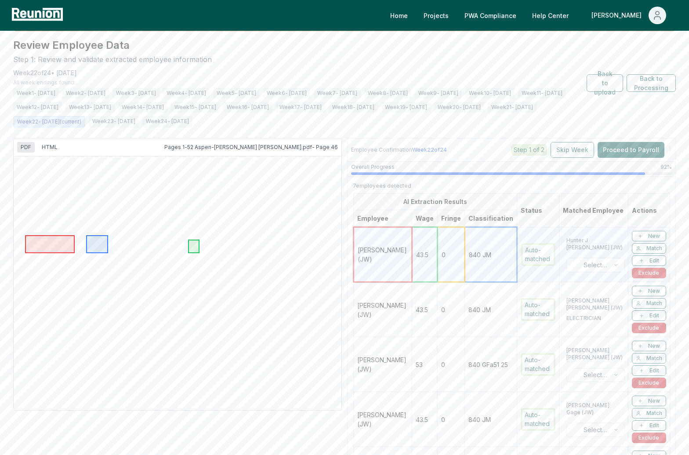
scroll to position [0, 0]
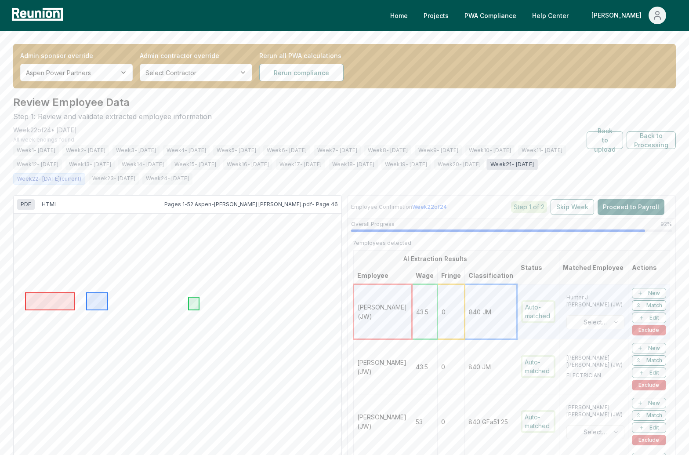
click at [486, 170] on span "Week 21 - [DATE]" at bounding box center [511, 164] width 51 height 11
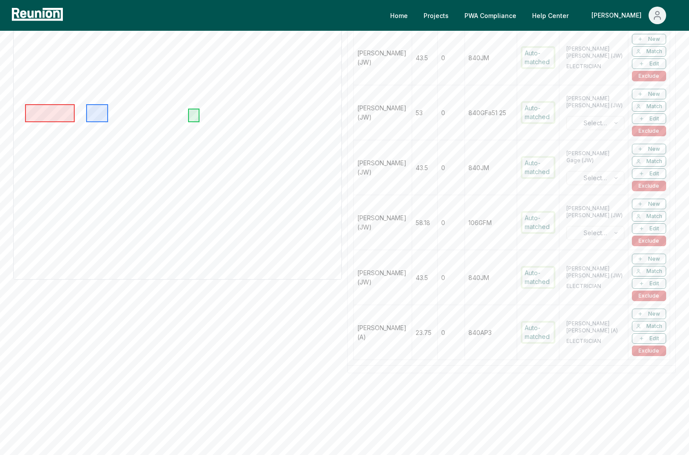
click at [401, 335] on td "[PERSON_NAME] (A)" at bounding box center [383, 332] width 58 height 55
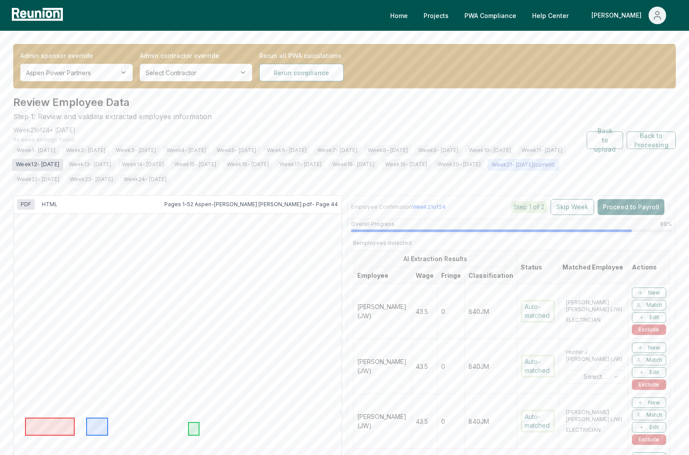
click at [63, 166] on span "Week 12 - [DATE]" at bounding box center [37, 165] width 51 height 12
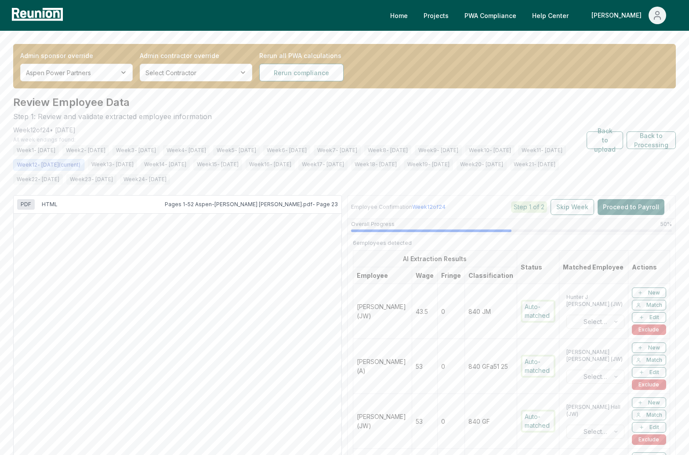
click at [368, 313] on td "[PERSON_NAME] (JW)" at bounding box center [382, 311] width 59 height 55
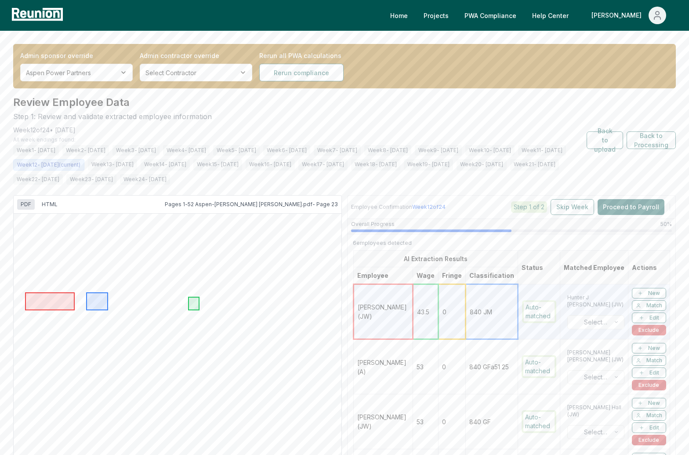
click at [371, 382] on td "[PERSON_NAME] (A)" at bounding box center [383, 366] width 59 height 55
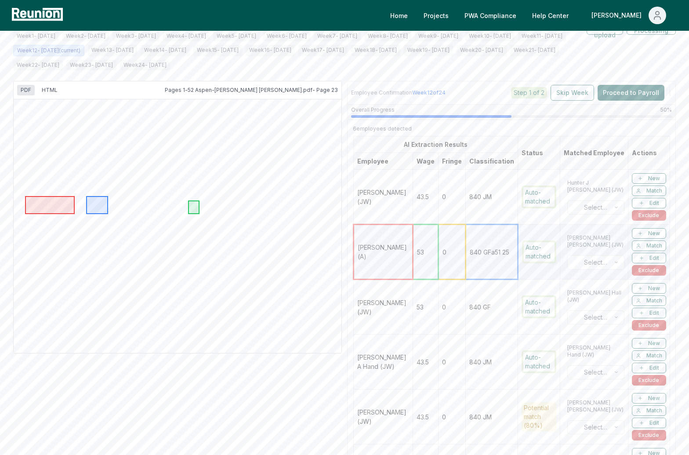
scroll to position [115, 0]
click at [391, 303] on td "[PERSON_NAME] (JW)" at bounding box center [383, 305] width 59 height 55
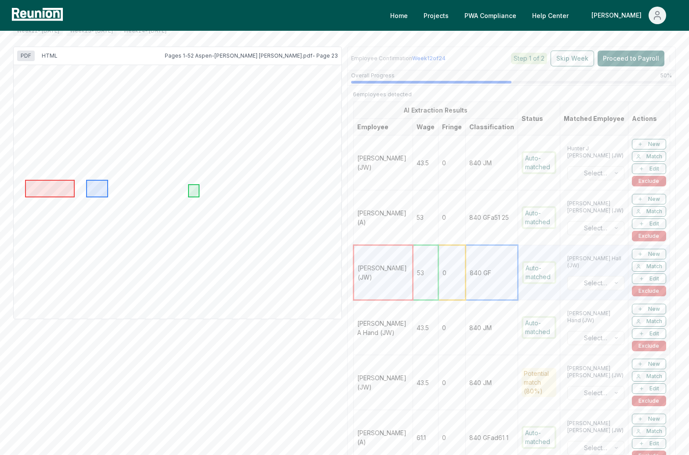
scroll to position [206, 0]
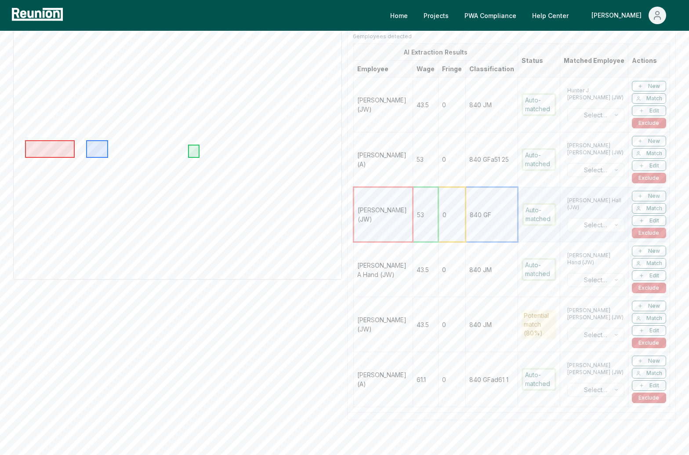
click at [379, 362] on td "[PERSON_NAME] (A)" at bounding box center [383, 379] width 59 height 55
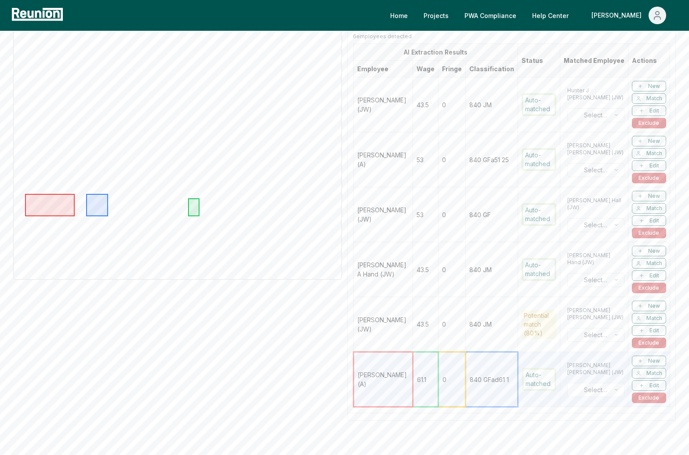
click at [383, 379] on td "[PERSON_NAME] (A)" at bounding box center [383, 379] width 59 height 55
click at [382, 309] on td "[PERSON_NAME] (JW)" at bounding box center [383, 324] width 59 height 55
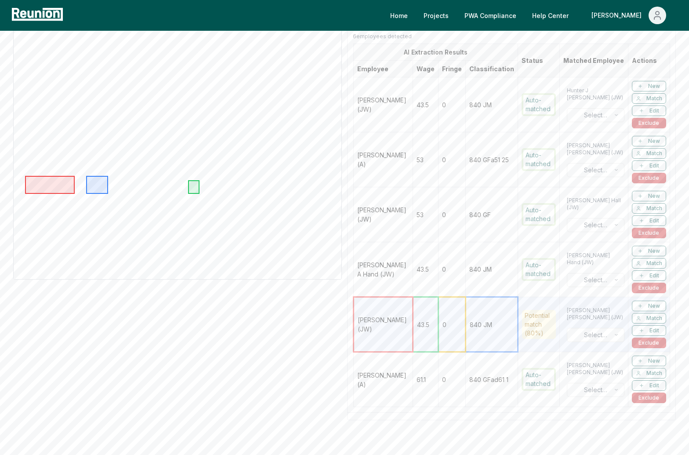
click at [381, 276] on td "[PERSON_NAME] A Hand (JW)" at bounding box center [383, 269] width 59 height 55
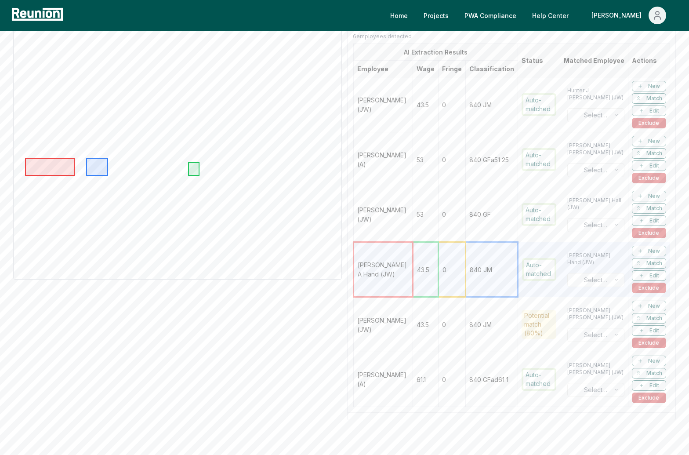
click at [382, 211] on td "[PERSON_NAME] (JW)" at bounding box center [383, 214] width 59 height 55
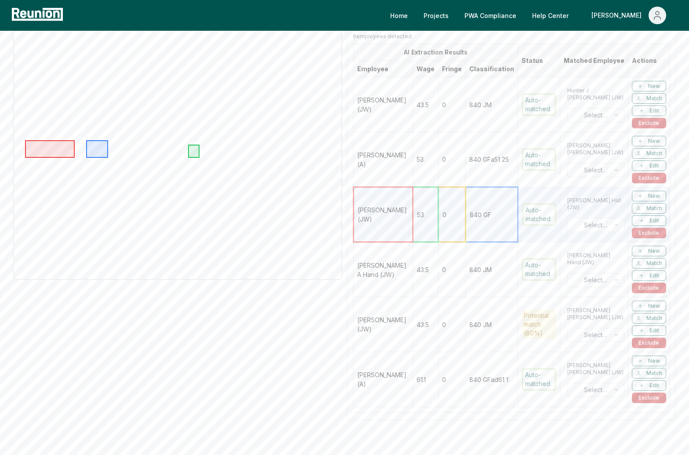
click at [384, 173] on td "[PERSON_NAME] (A)" at bounding box center [383, 159] width 59 height 55
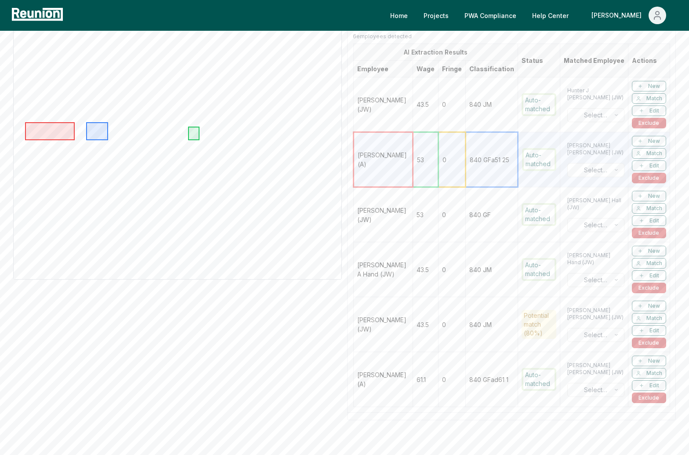
click at [412, 99] on td "43.5" at bounding box center [424, 104] width 25 height 55
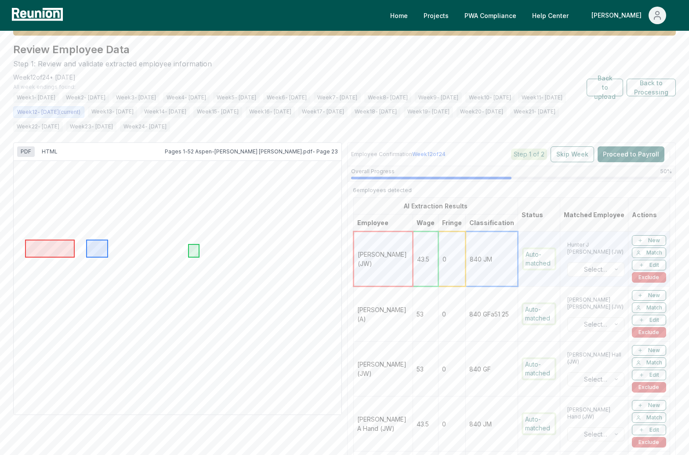
scroll to position [0, 0]
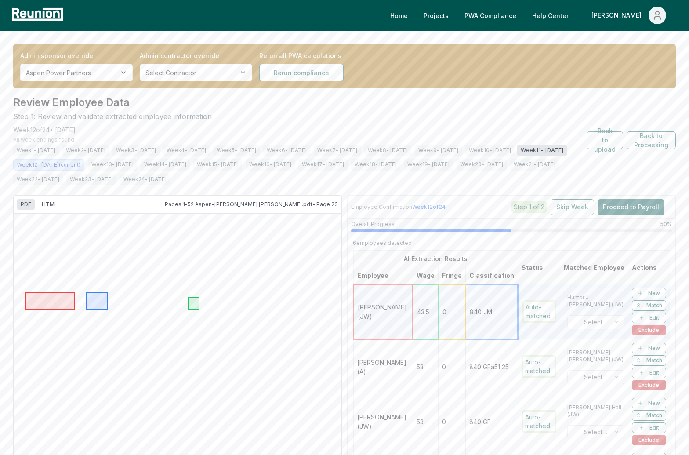
click at [516, 155] on span "Week 11 - [DATE]" at bounding box center [541, 149] width 50 height 11
click at [412, 355] on td "53" at bounding box center [424, 366] width 25 height 55
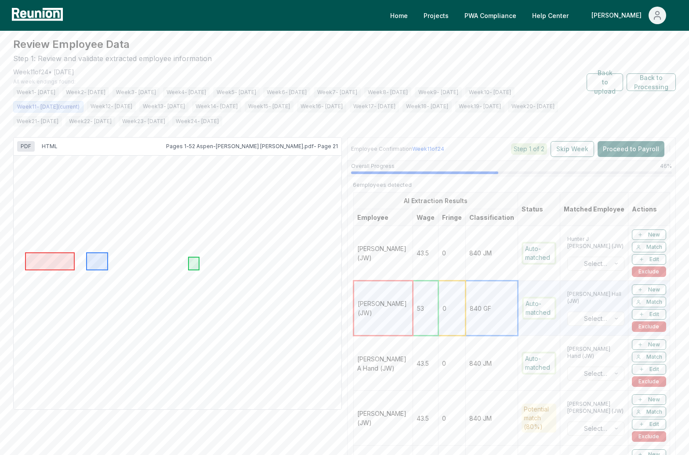
scroll to position [60, 0]
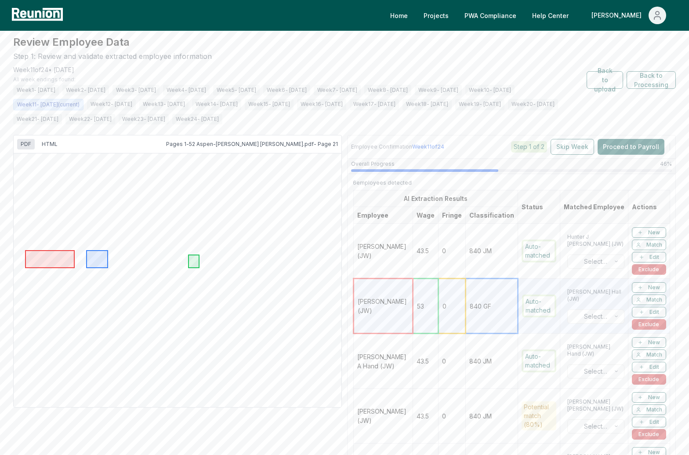
click at [412, 355] on td "43.5" at bounding box center [424, 360] width 25 height 55
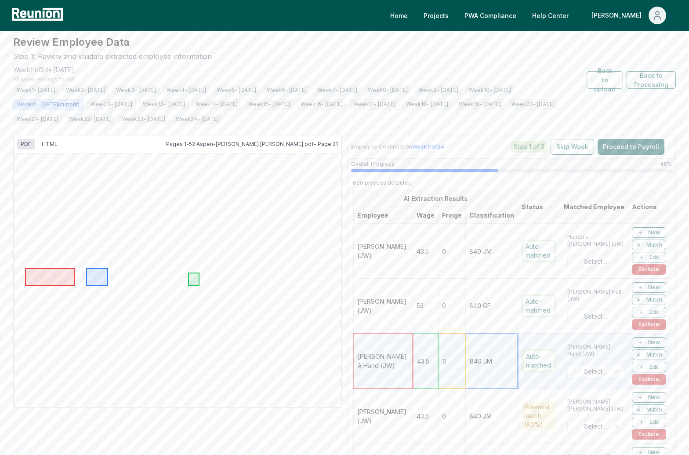
click at [412, 410] on td "43.5" at bounding box center [424, 415] width 25 height 55
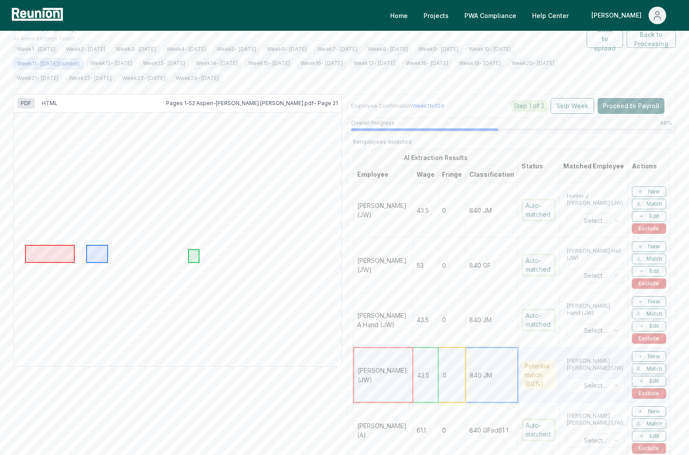
click at [412, 410] on td "61.1" at bounding box center [424, 429] width 25 height 55
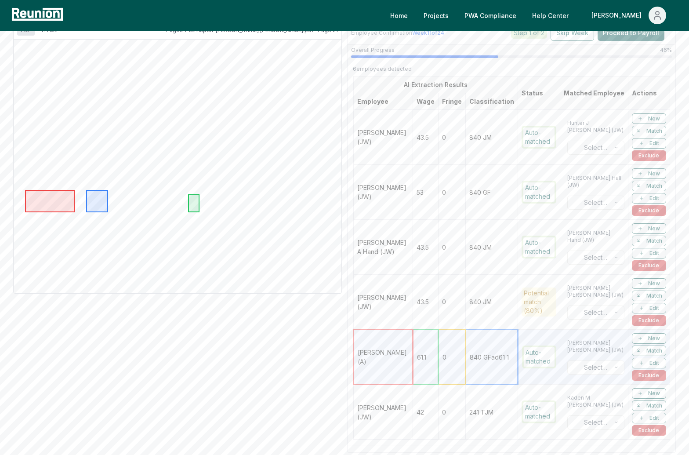
scroll to position [209, 0]
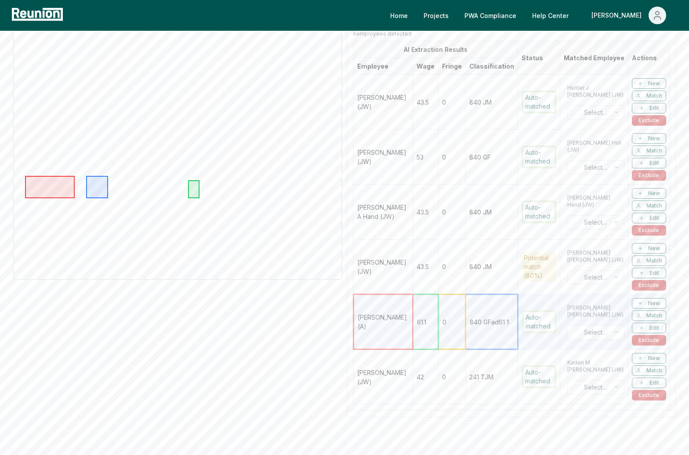
click at [400, 417] on div "Review Employee Data Step 1: Review and validate extracted employee information…" at bounding box center [344, 186] width 662 height 601
click at [401, 401] on td "[PERSON_NAME] (JW)" at bounding box center [383, 376] width 59 height 55
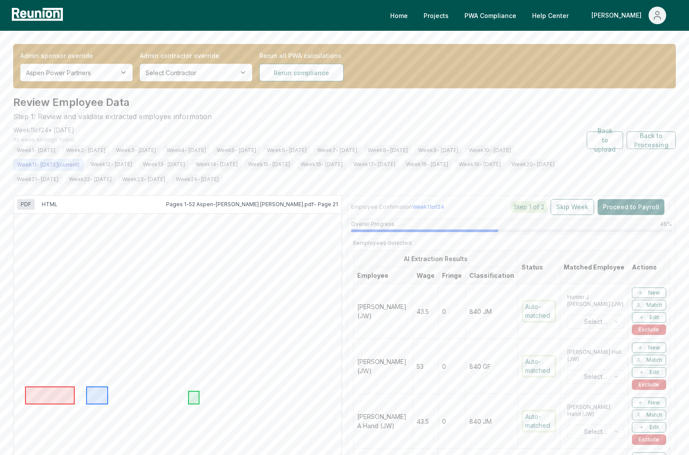
scroll to position [254, 0]
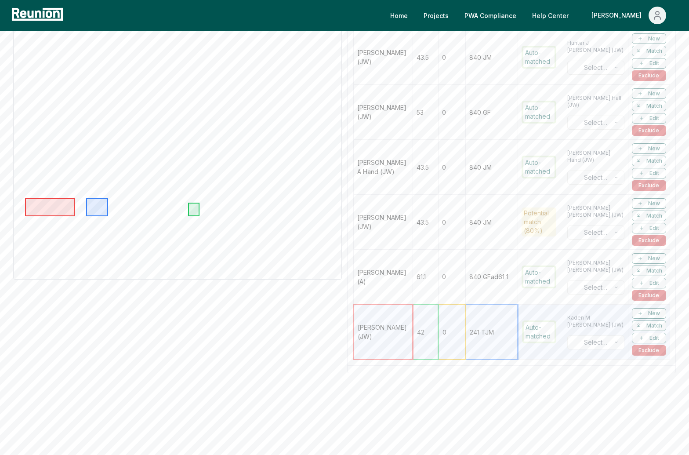
click at [571, 329] on td "[PERSON_NAME] (JW) Select classification" at bounding box center [594, 331] width 68 height 55
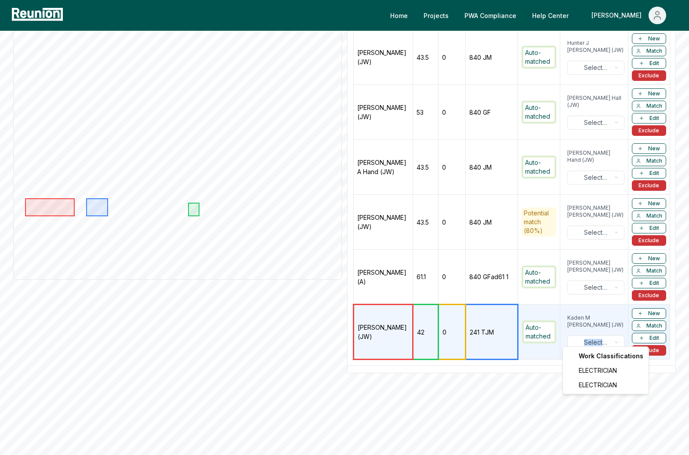
click at [572, 336] on html "Please visit us on your desktop We're working on making our marketplace mobile-…" at bounding box center [344, 101] width 689 height 710
click at [572, 335] on html "Please visit us on your desktop We're working on making our marketplace mobile-…" at bounding box center [344, 101] width 689 height 710
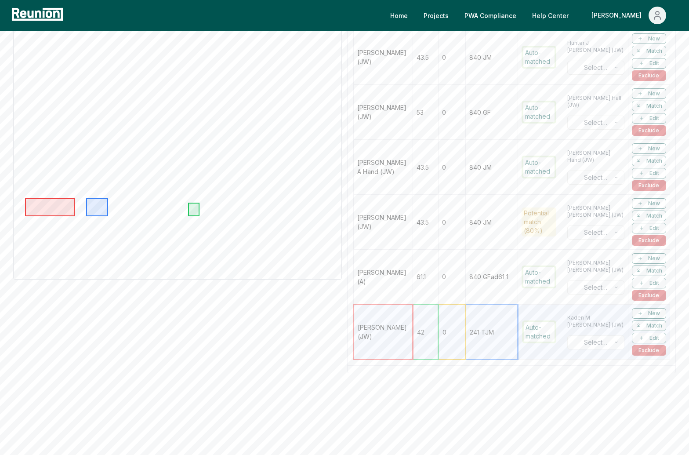
click at [480, 373] on div "Review Employee Data Step 1: Review and validate extracted employee information…" at bounding box center [344, 142] width 662 height 602
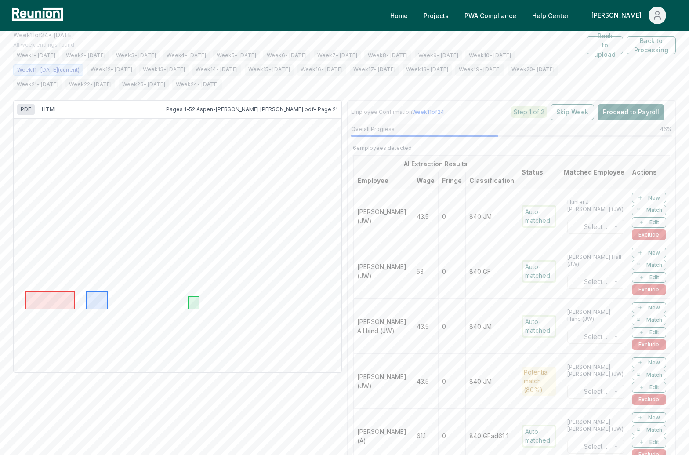
scroll to position [48, 0]
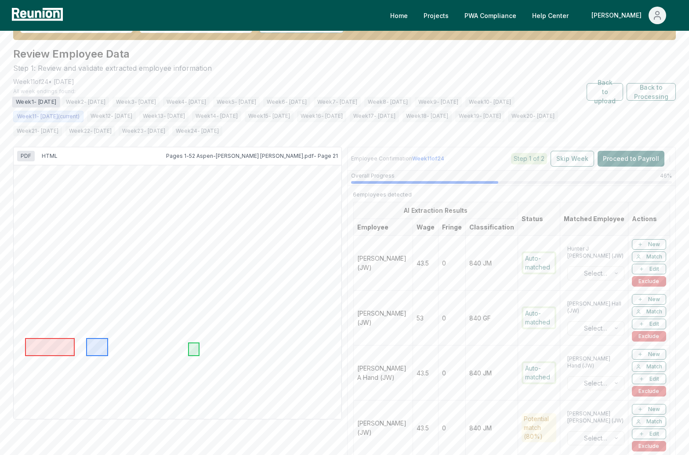
click at [35, 104] on span "Week 1 - [DATE]" at bounding box center [36, 101] width 48 height 11
